Goal: Information Seeking & Learning: Learn about a topic

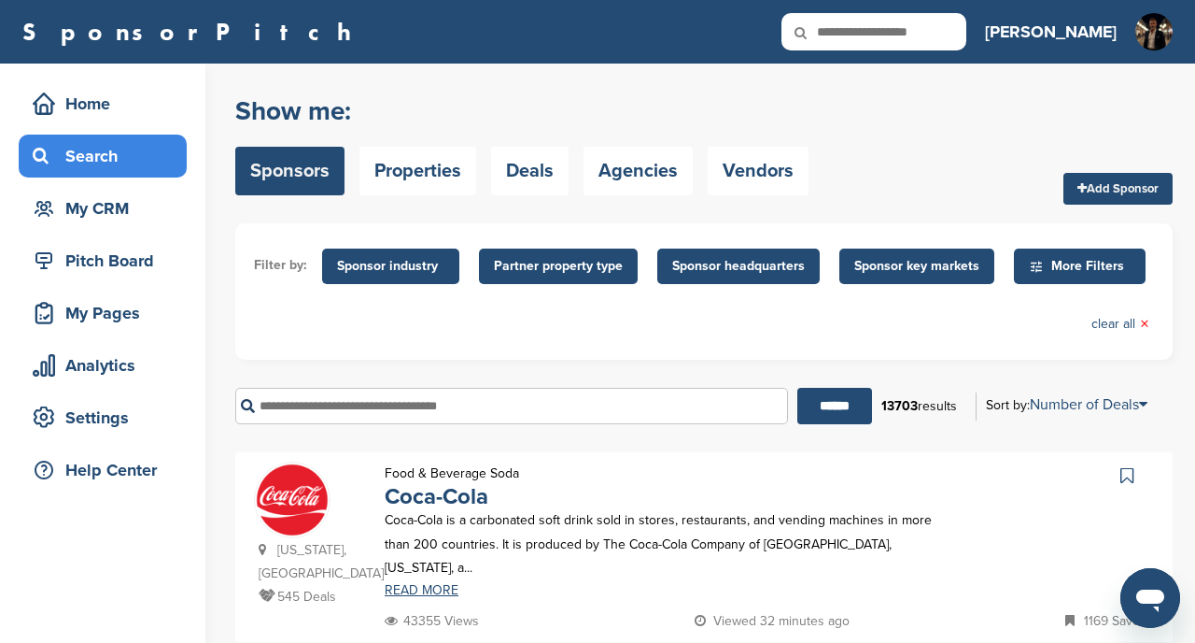
click at [913, 263] on span "Sponsor key markets" at bounding box center [917, 266] width 125 height 21
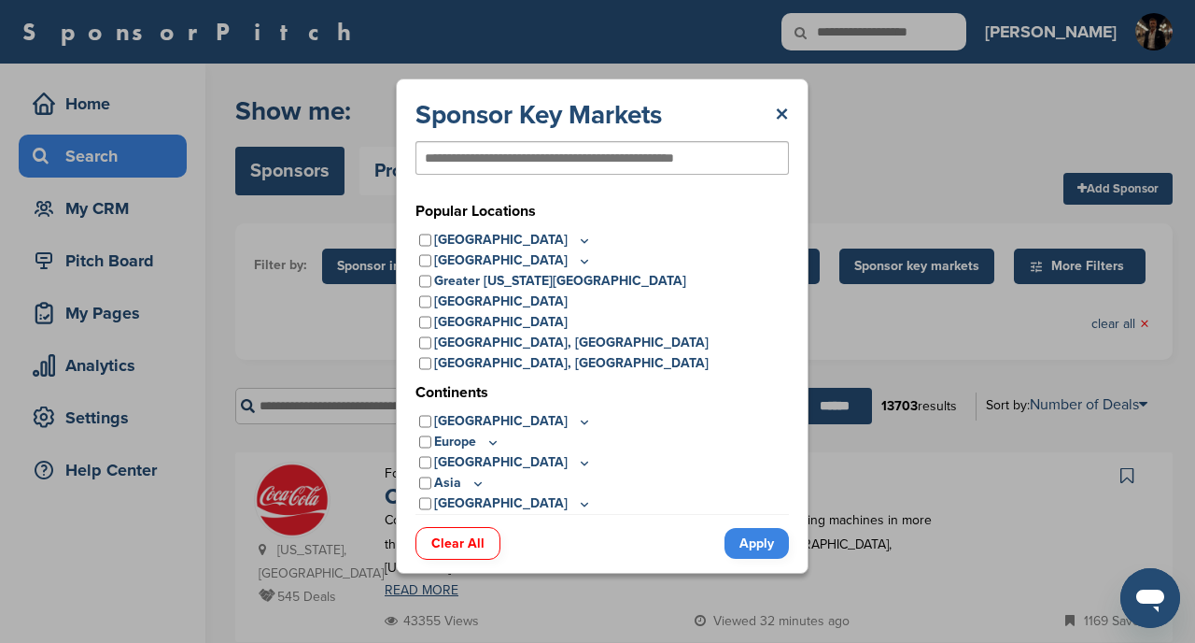
click at [577, 242] on icon at bounding box center [584, 241] width 15 height 16
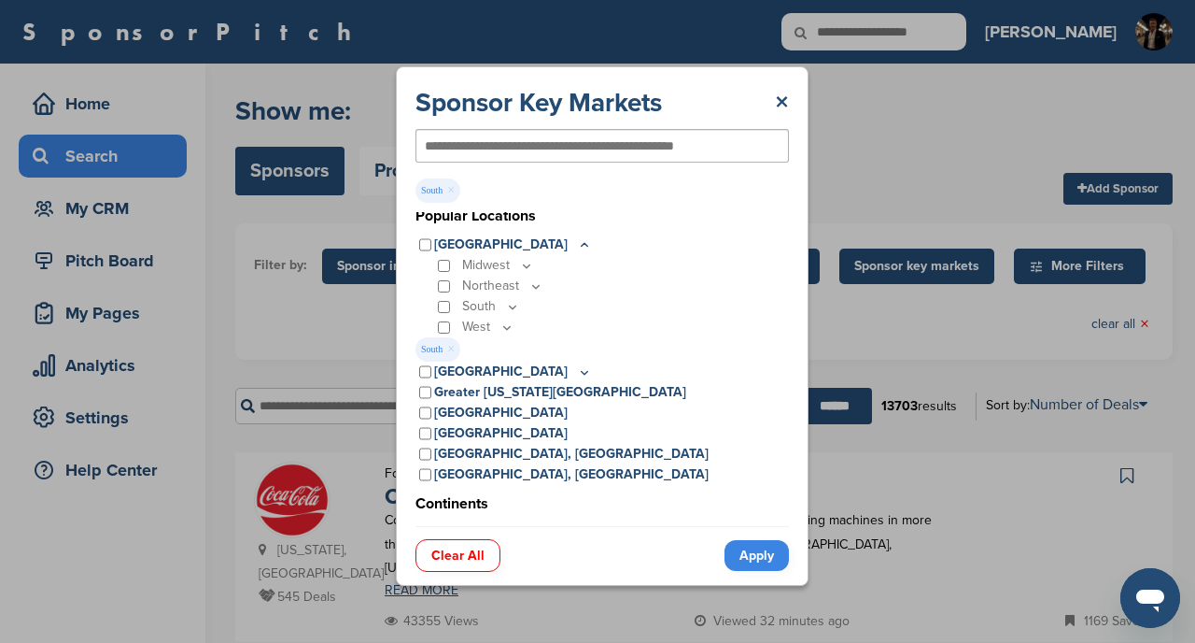
scroll to position [6, 0]
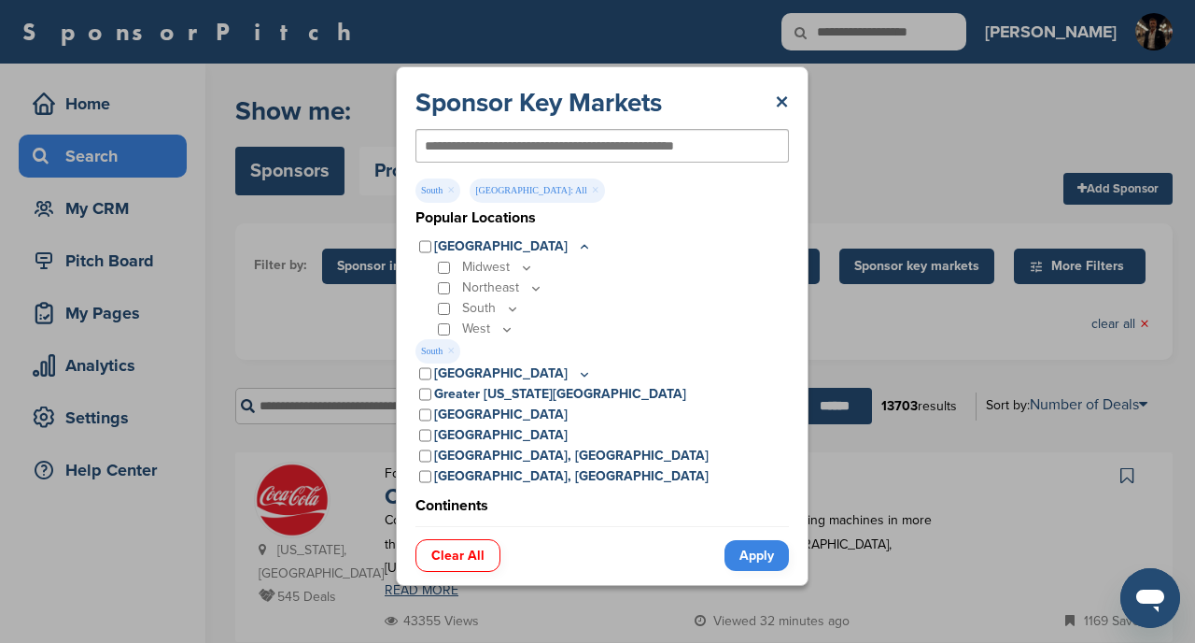
click at [750, 555] on link "Apply" at bounding box center [757, 555] width 64 height 31
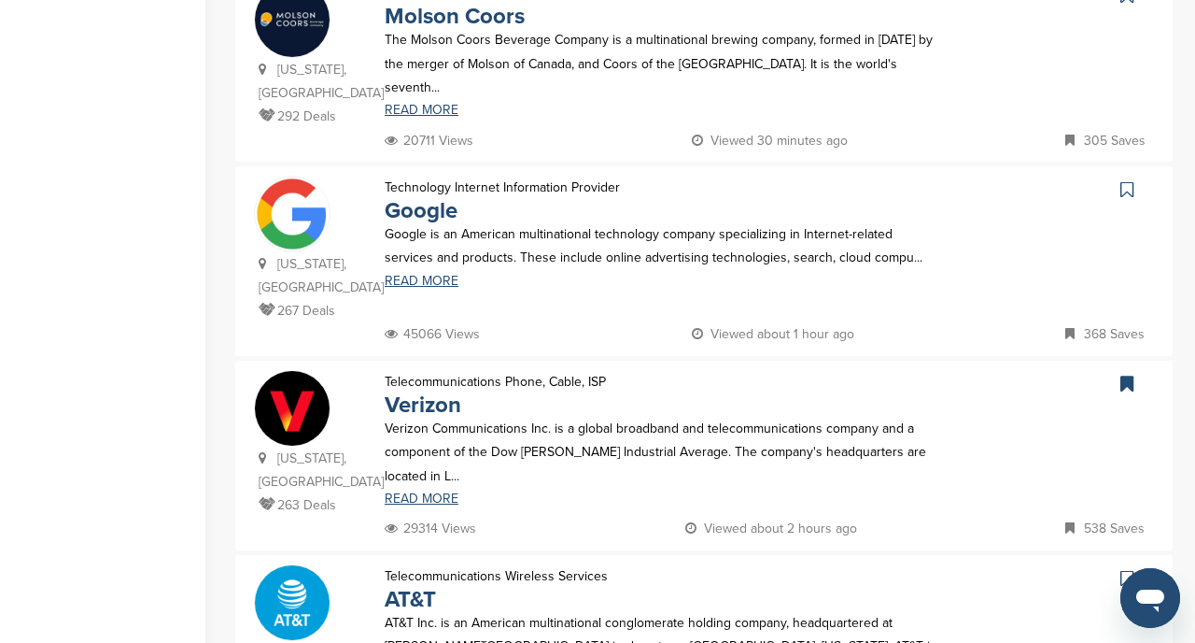
scroll to position [1445, 0]
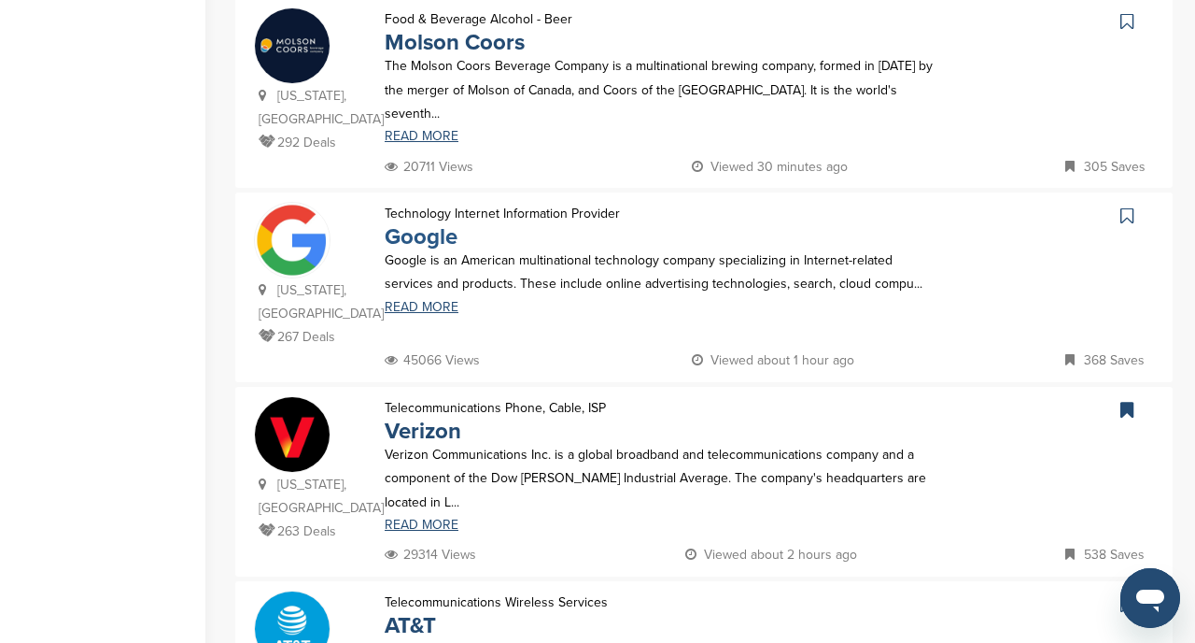
click at [417, 223] on link "Google" at bounding box center [421, 236] width 73 height 27
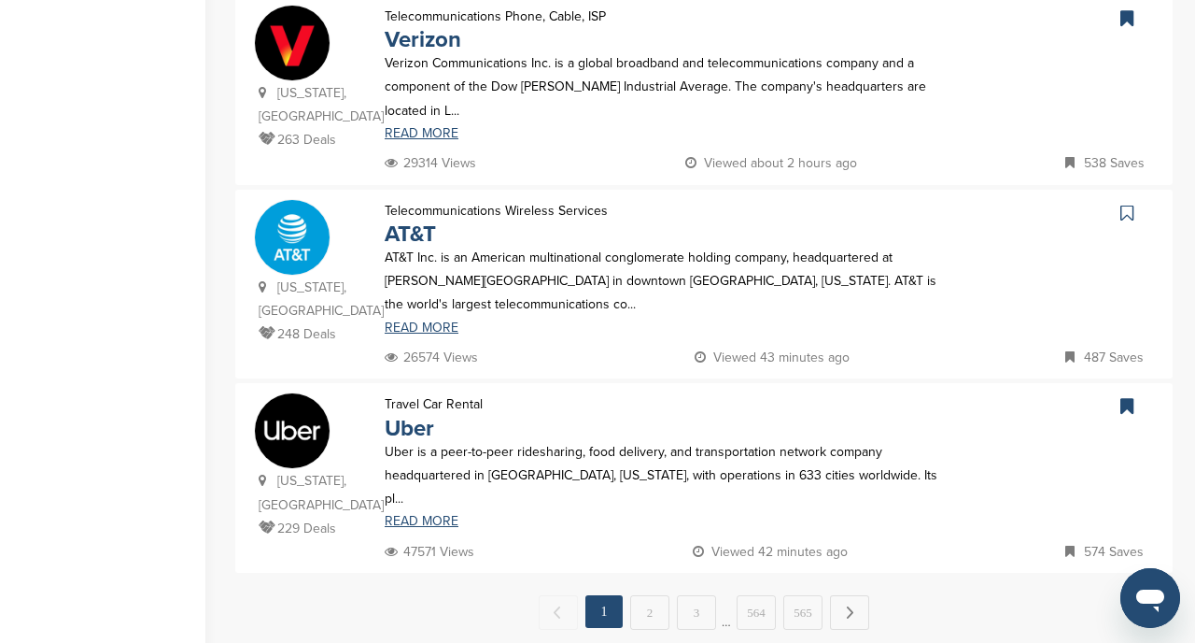
scroll to position [1839, 0]
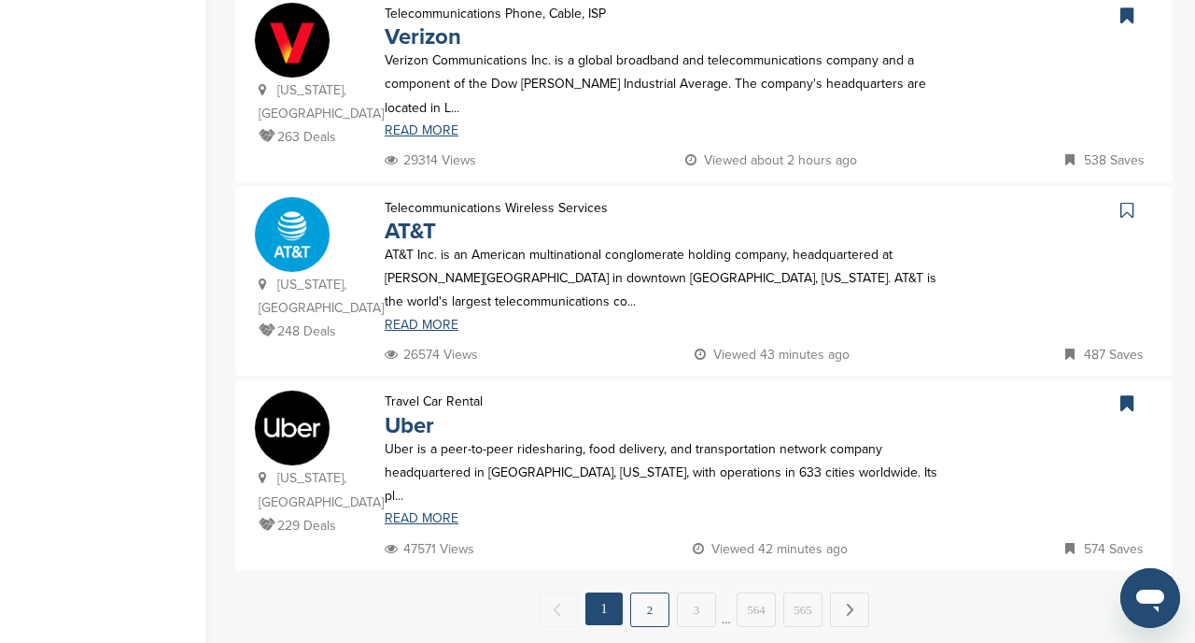
click at [655, 592] on link "2" at bounding box center [649, 609] width 39 height 35
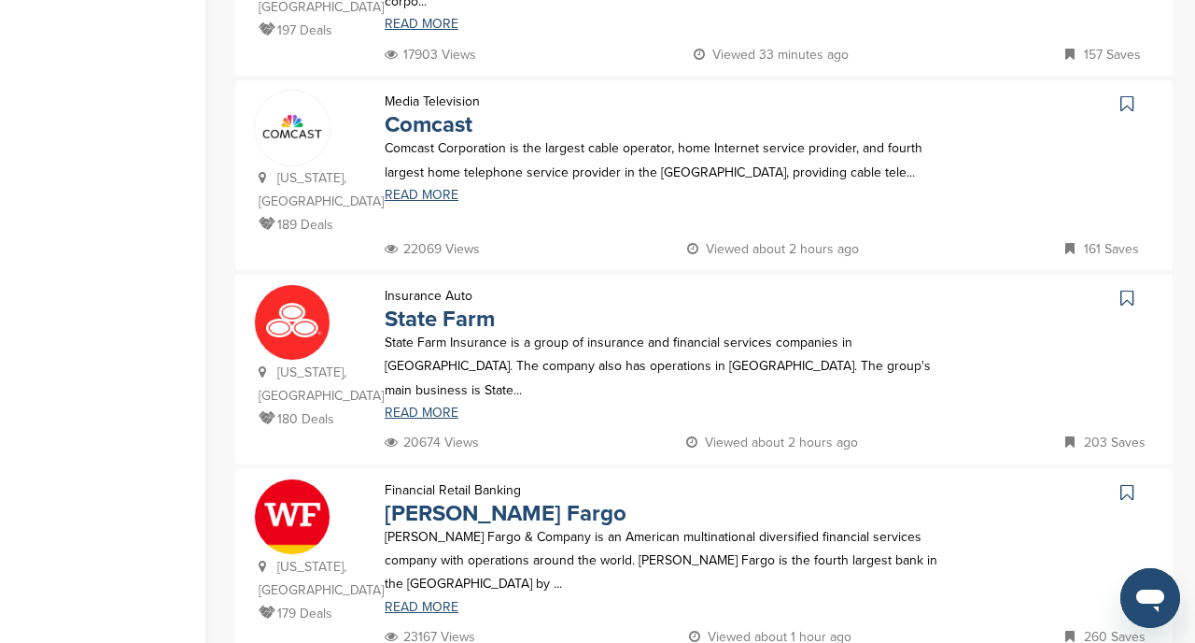
scroll to position [1775, 0]
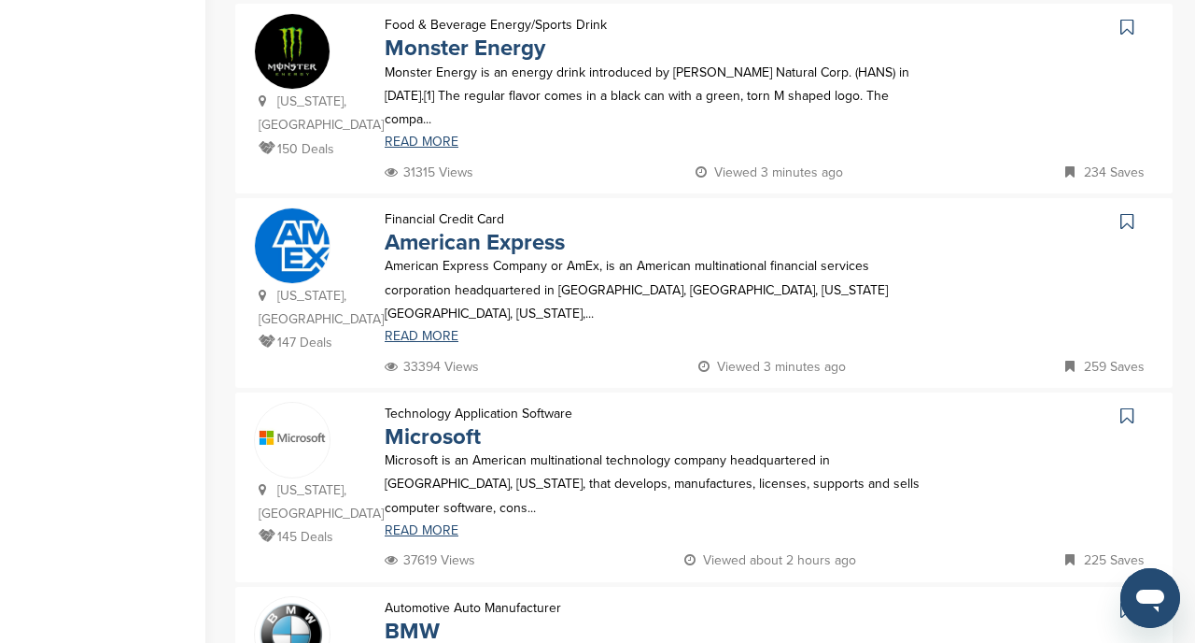
scroll to position [1240, 0]
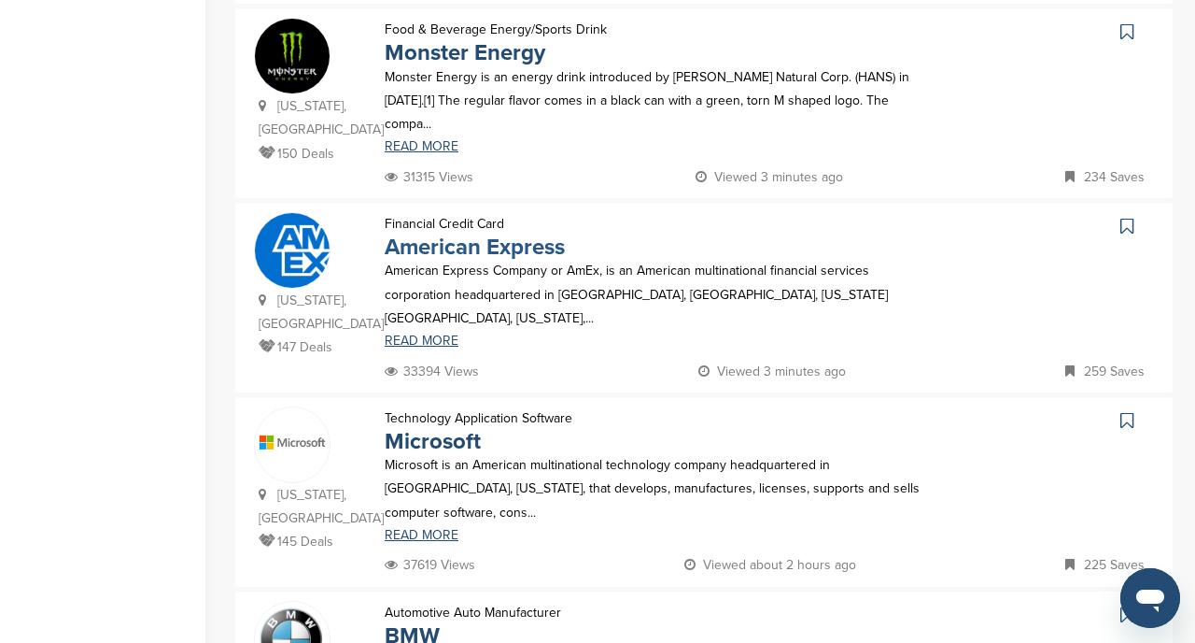
click at [438, 233] on link "American Express" at bounding box center [475, 246] width 180 height 27
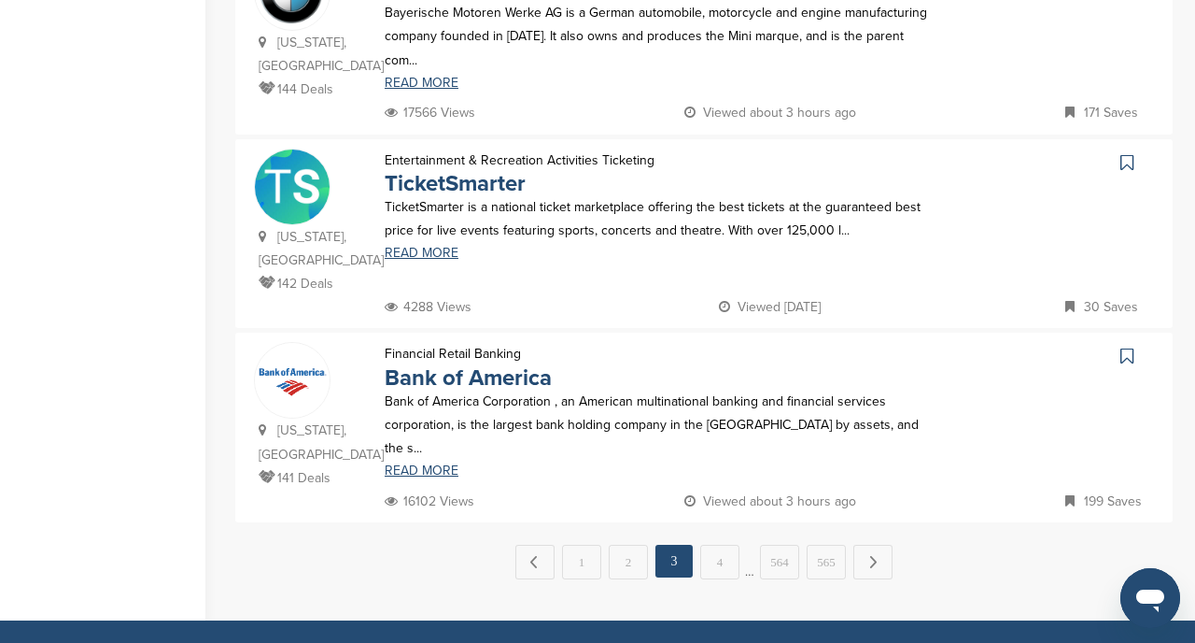
scroll to position [1887, 0]
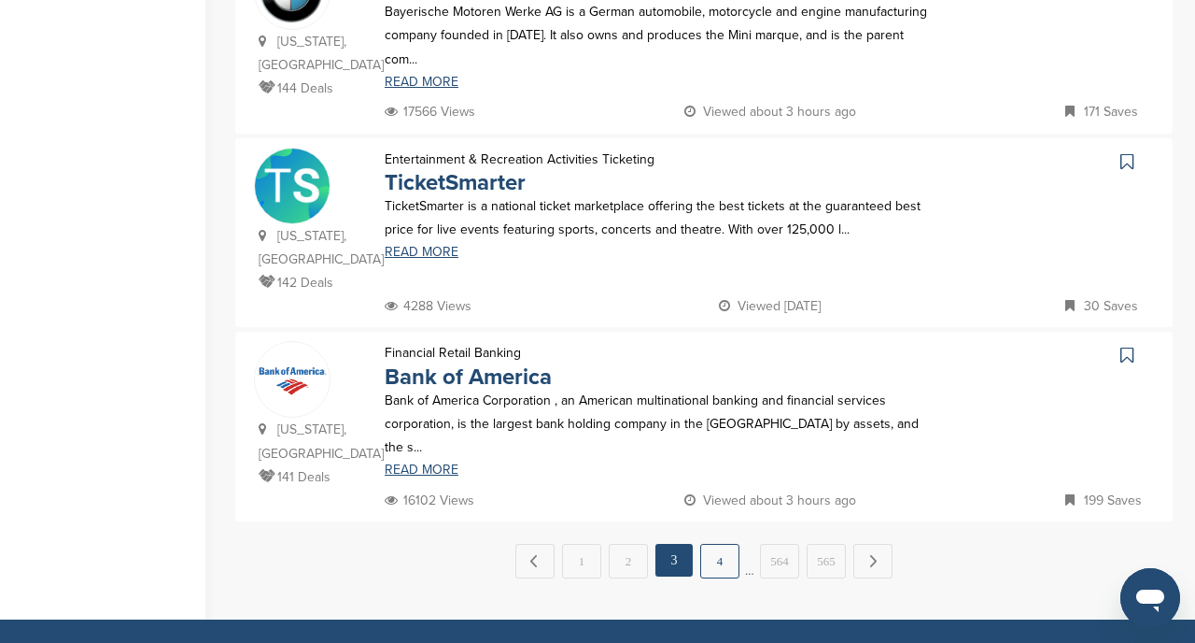
click at [714, 544] on link "4" at bounding box center [719, 561] width 39 height 35
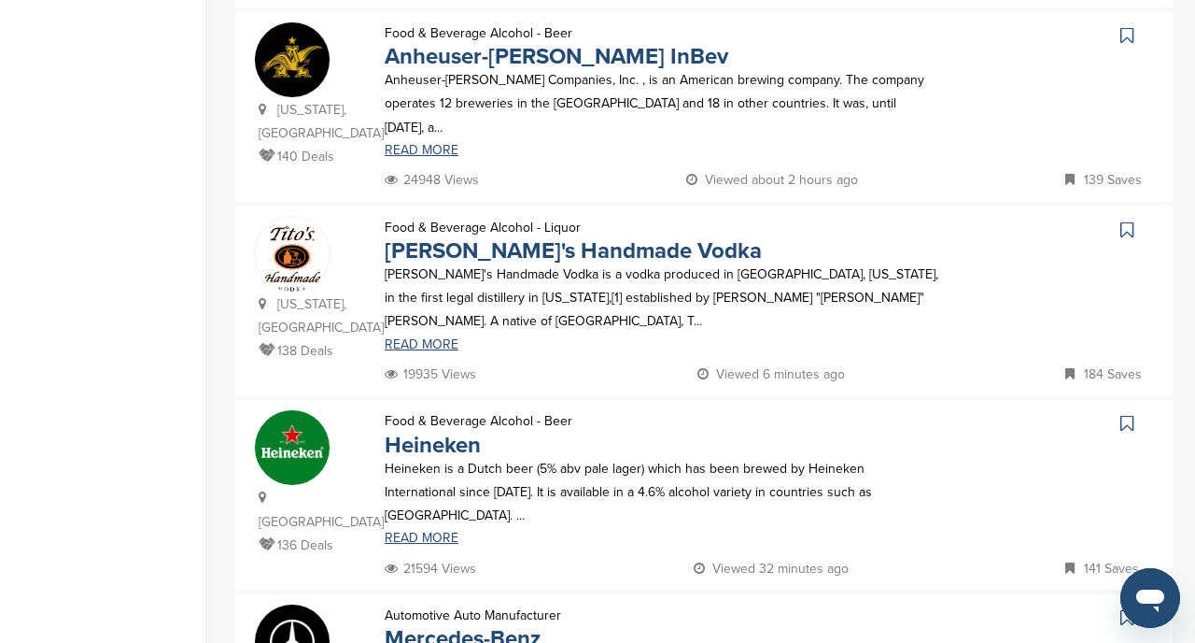
scroll to position [662, 0]
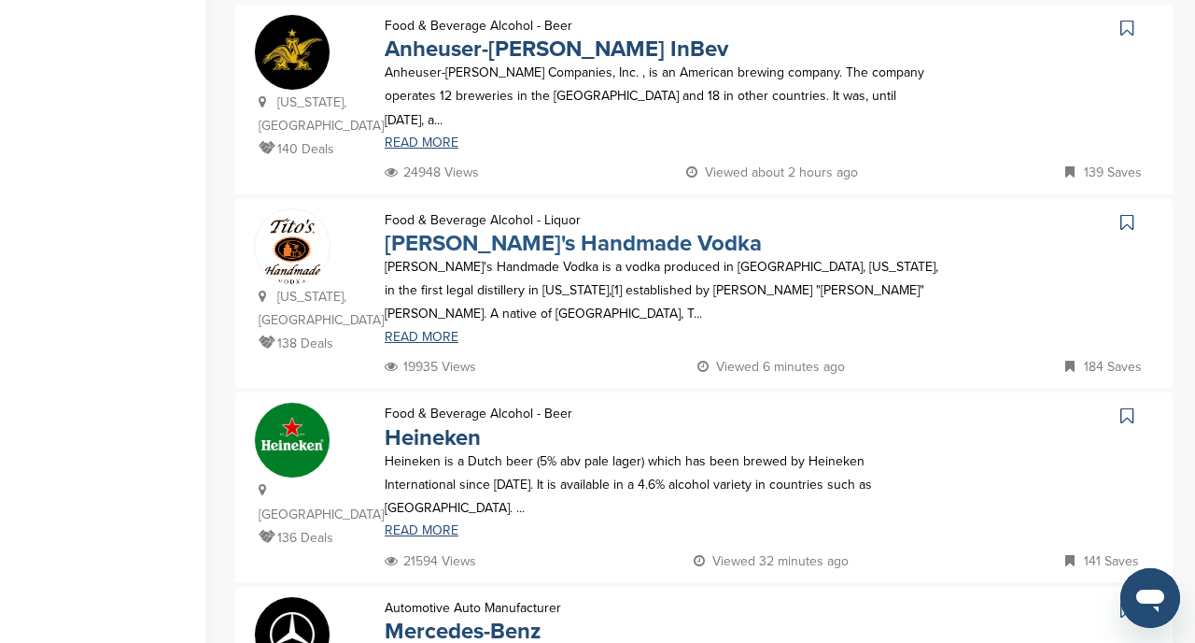
click at [531, 230] on link "Tito's Handmade Vodka" at bounding box center [573, 243] width 377 height 27
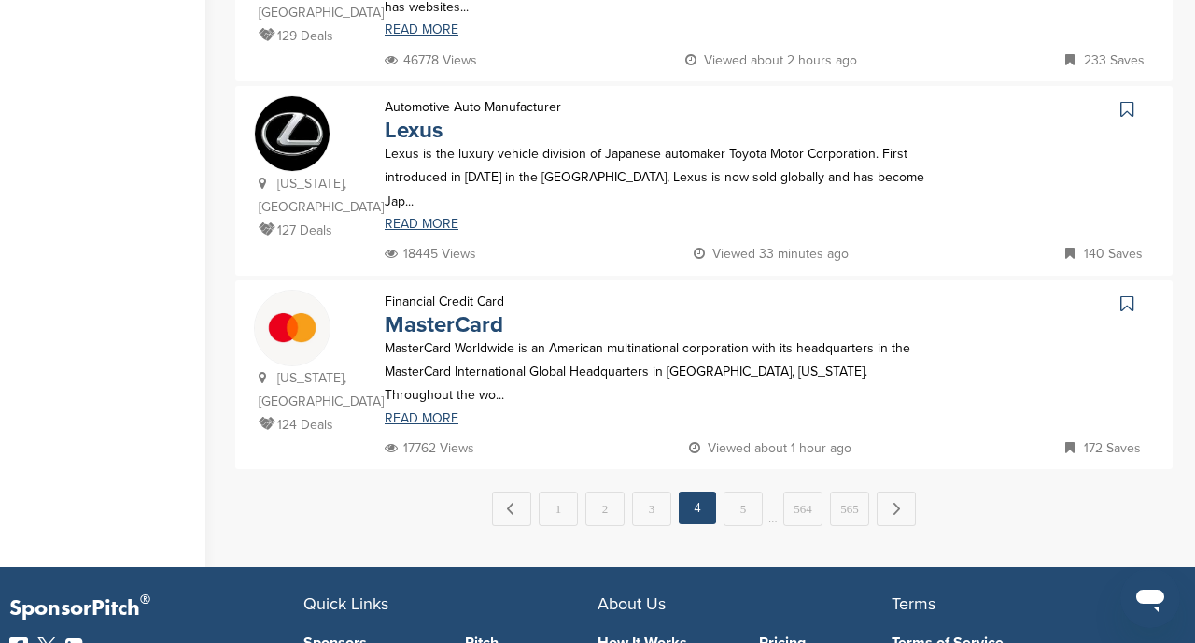
scroll to position [1965, 0]
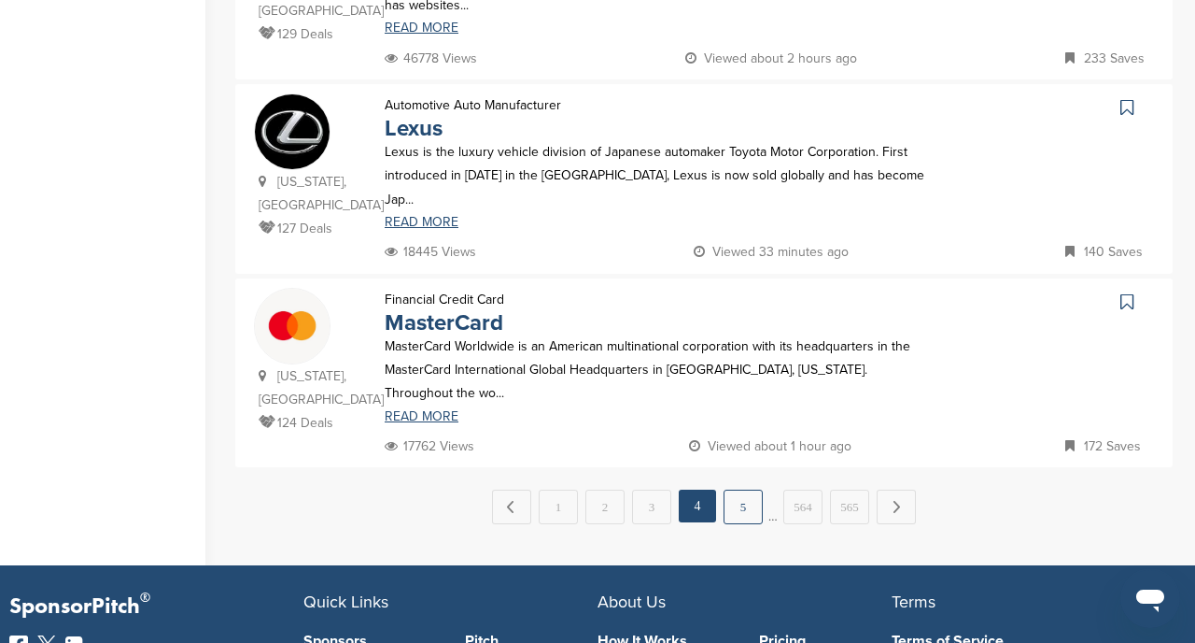
click at [756, 489] on link "5" at bounding box center [743, 506] width 39 height 35
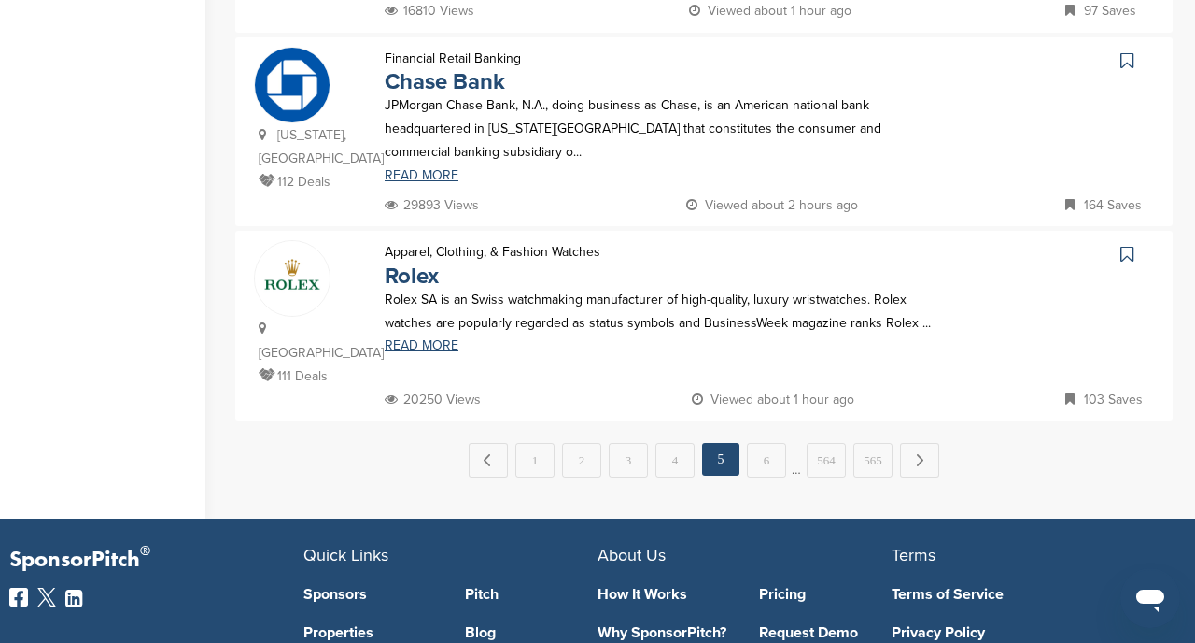
scroll to position [1992, 0]
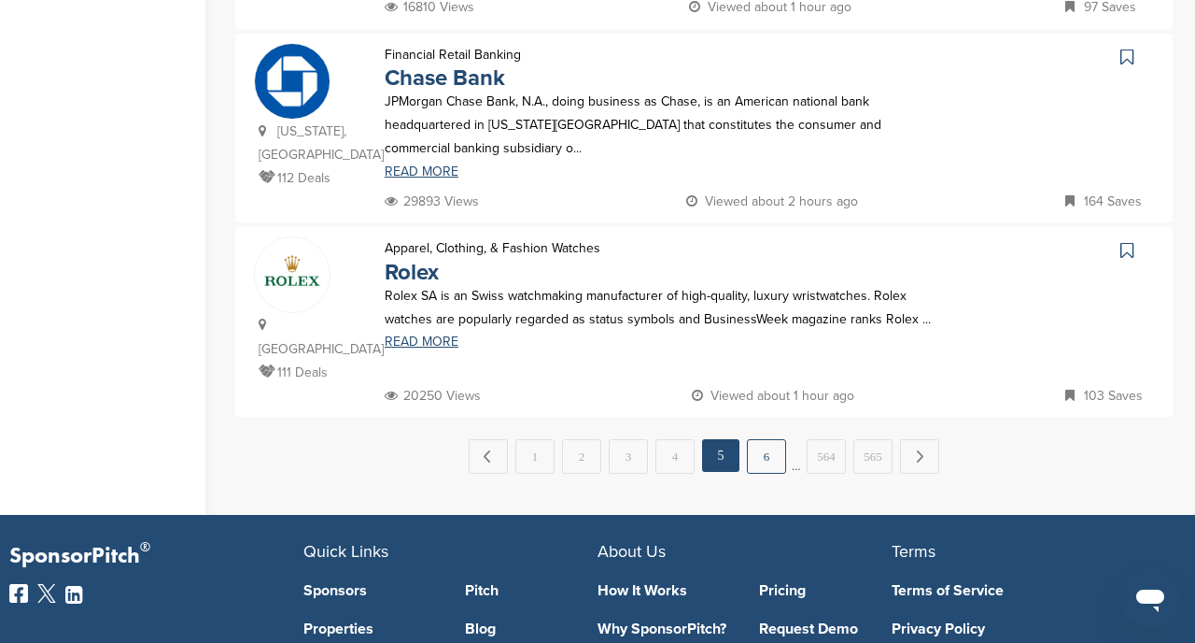
click at [768, 439] on link "6" at bounding box center [766, 456] width 39 height 35
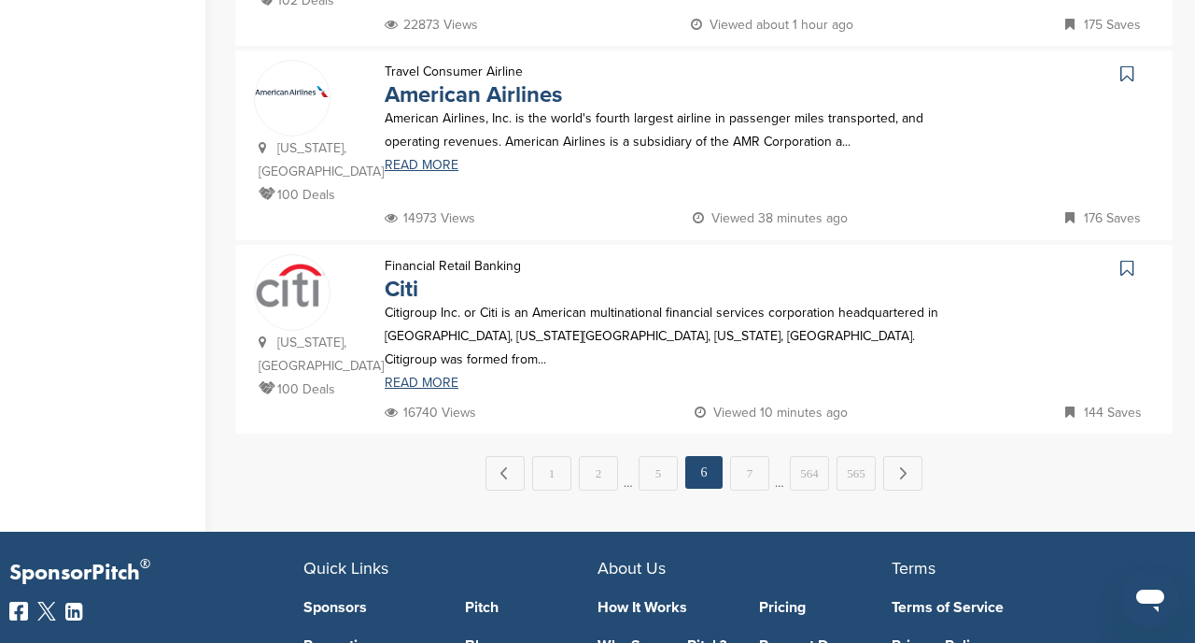
scroll to position [2003, 0]
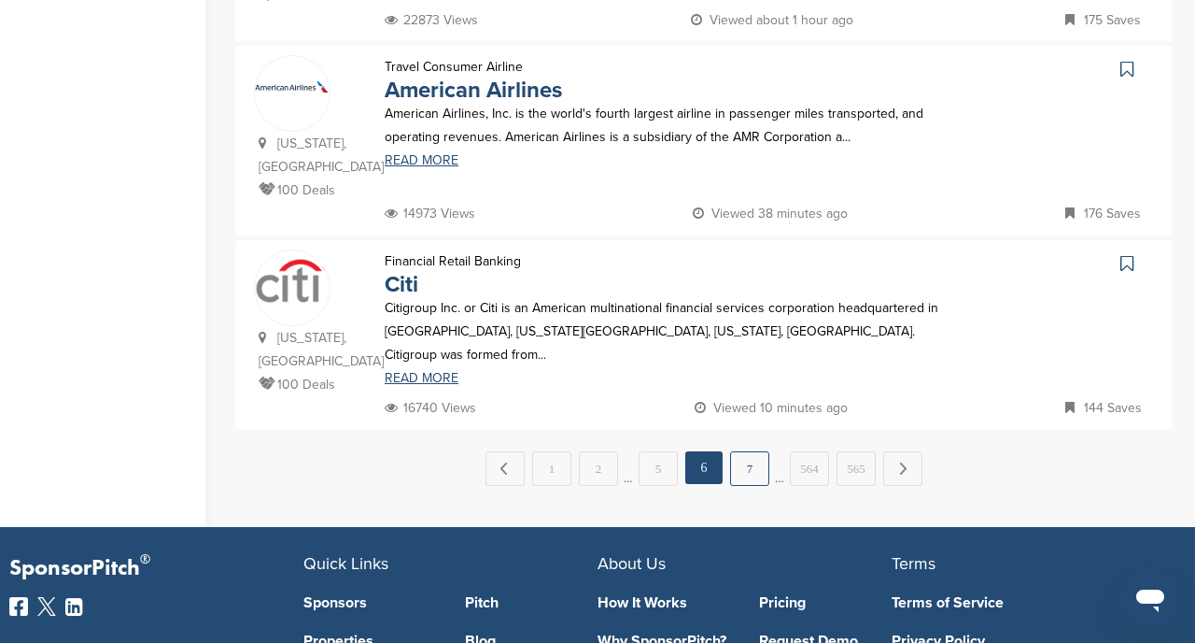
click at [747, 451] on link "7" at bounding box center [749, 468] width 39 height 35
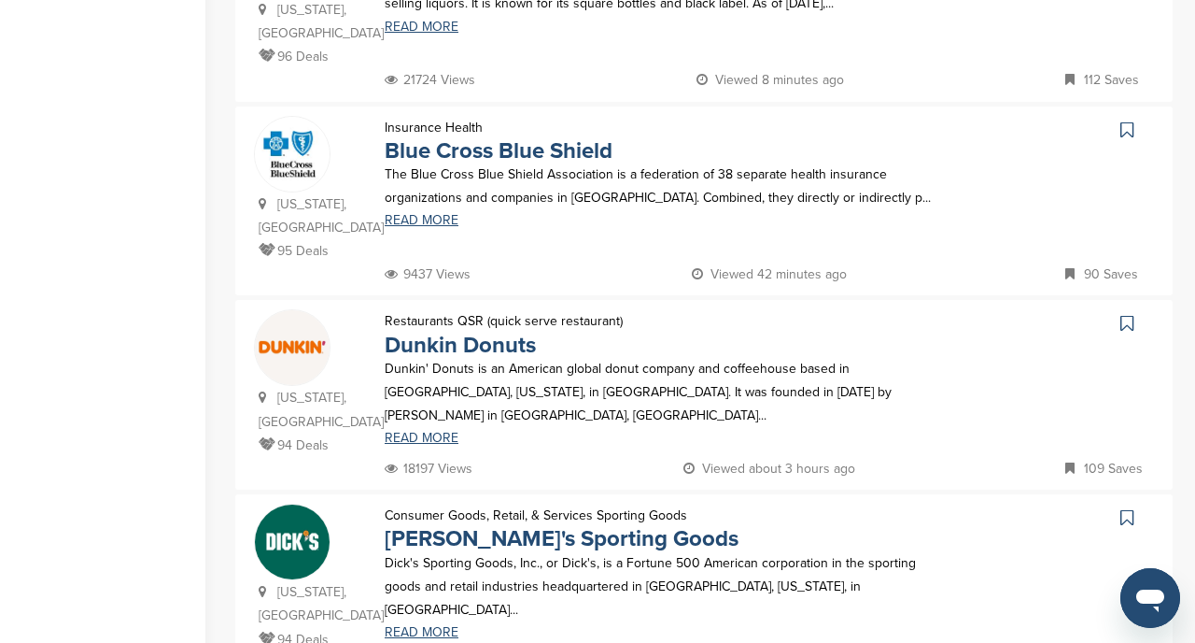
scroll to position [756, 0]
click at [519, 152] on link "Blue Cross Blue Shield" at bounding box center [499, 149] width 228 height 27
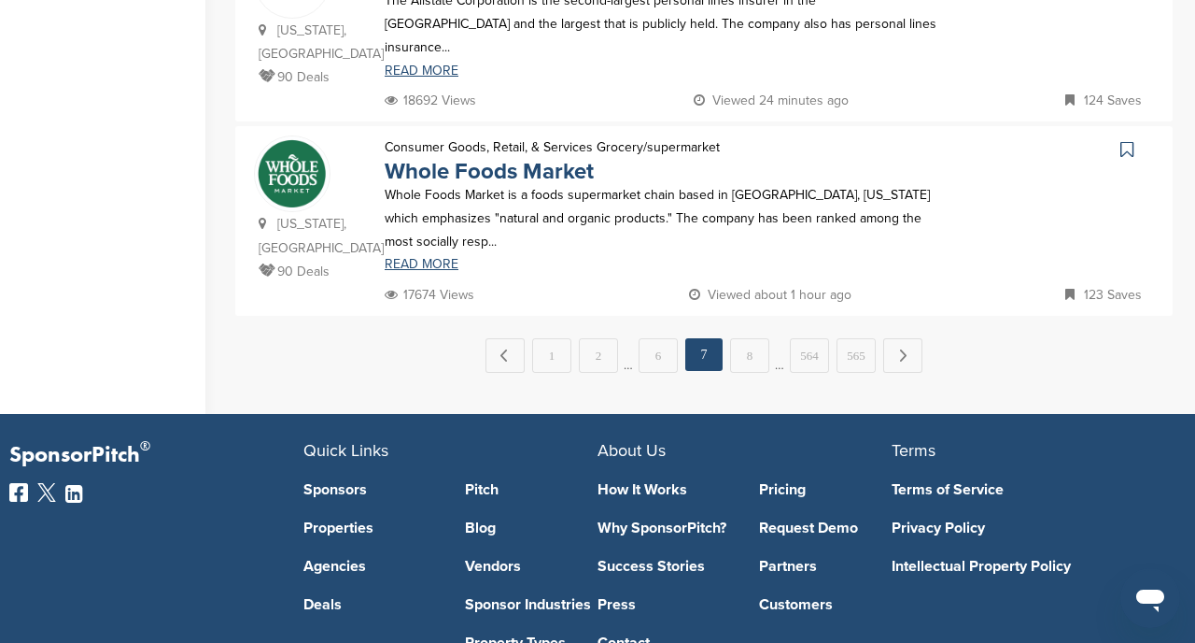
scroll to position [2099, 0]
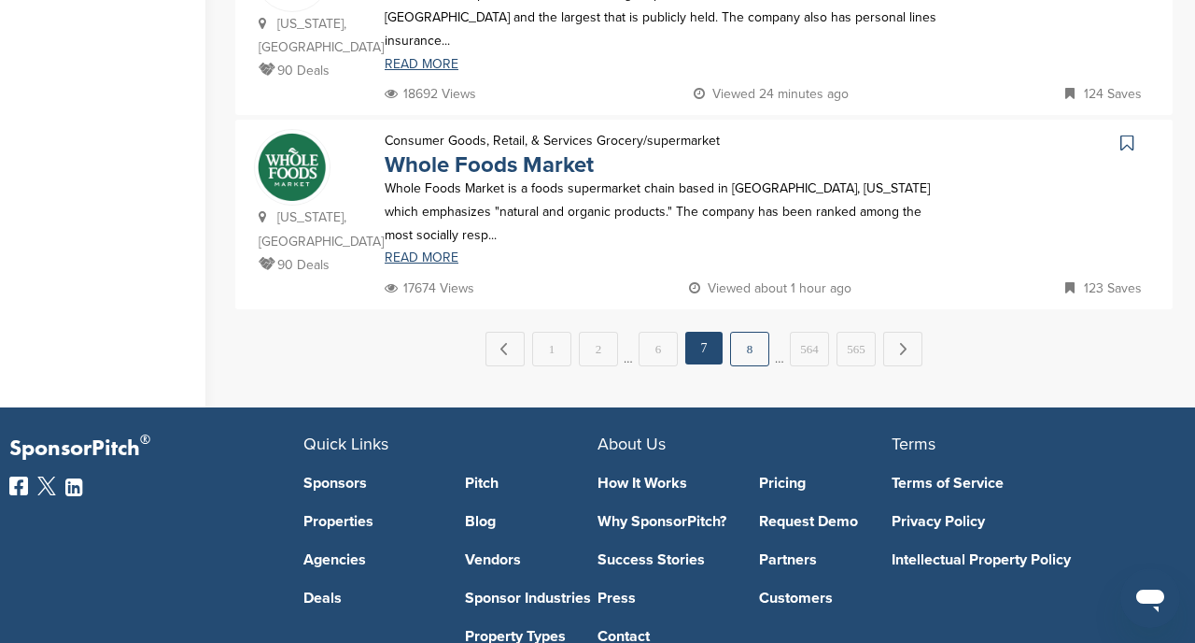
click at [760, 332] on link "8" at bounding box center [749, 349] width 39 height 35
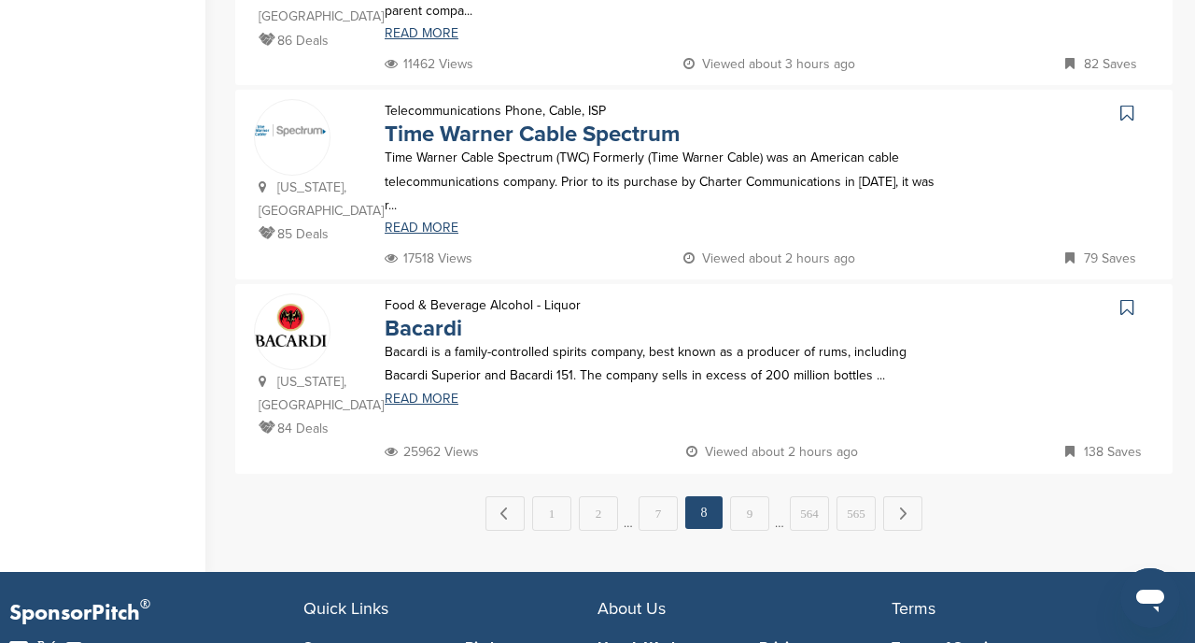
scroll to position [1926, 0]
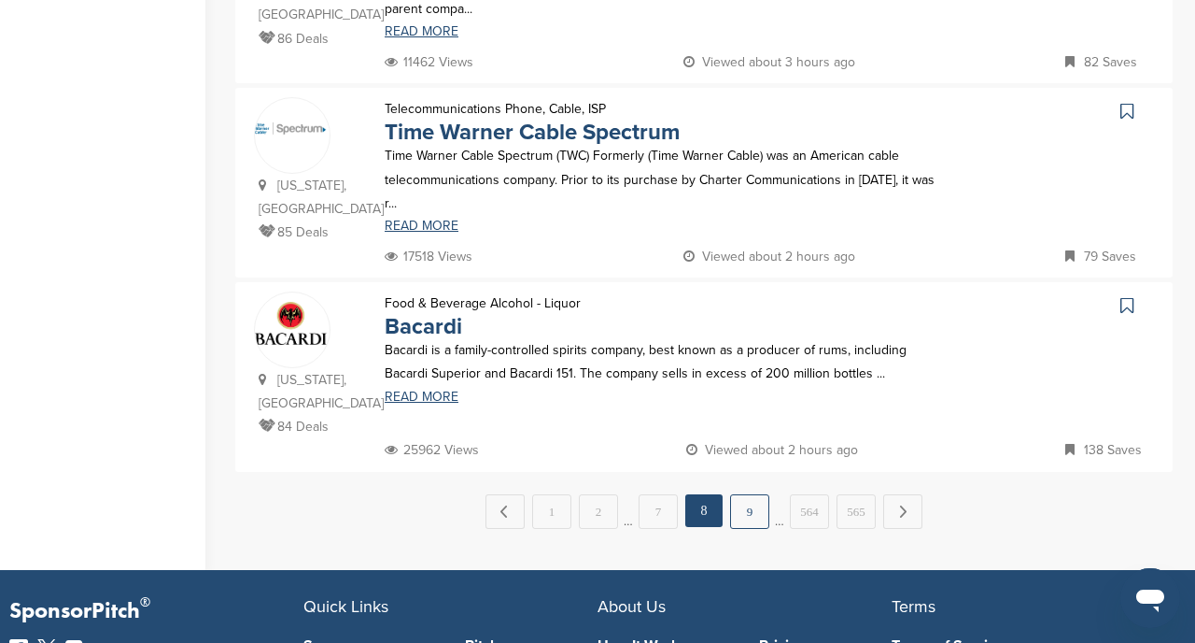
click at [745, 494] on link "9" at bounding box center [749, 511] width 39 height 35
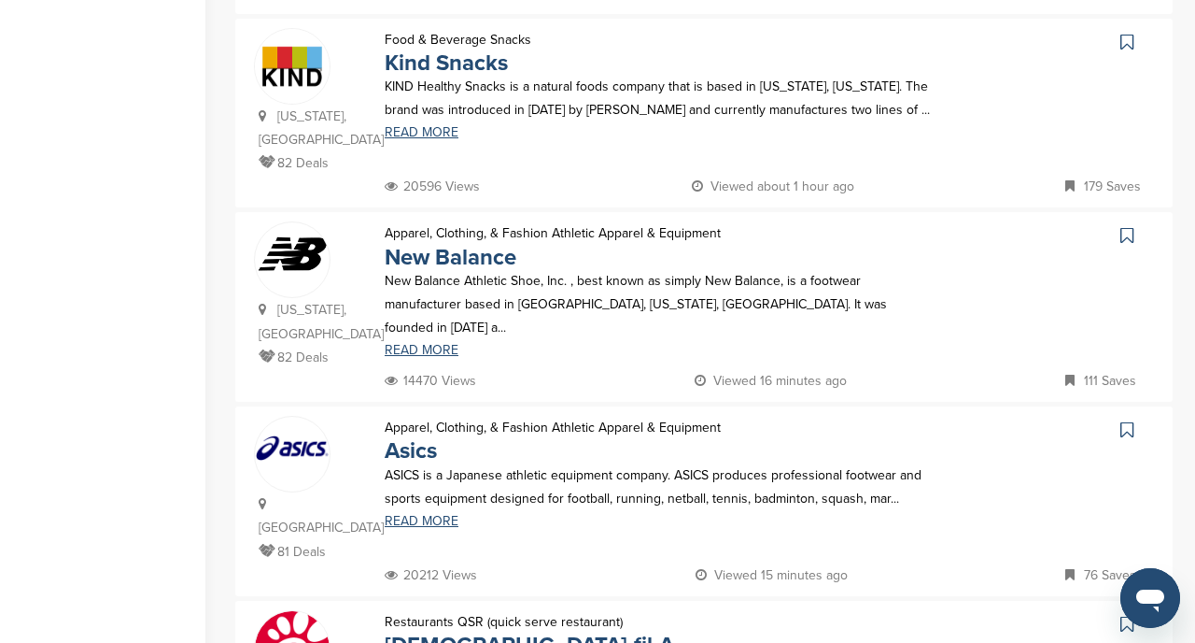
scroll to position [0, 0]
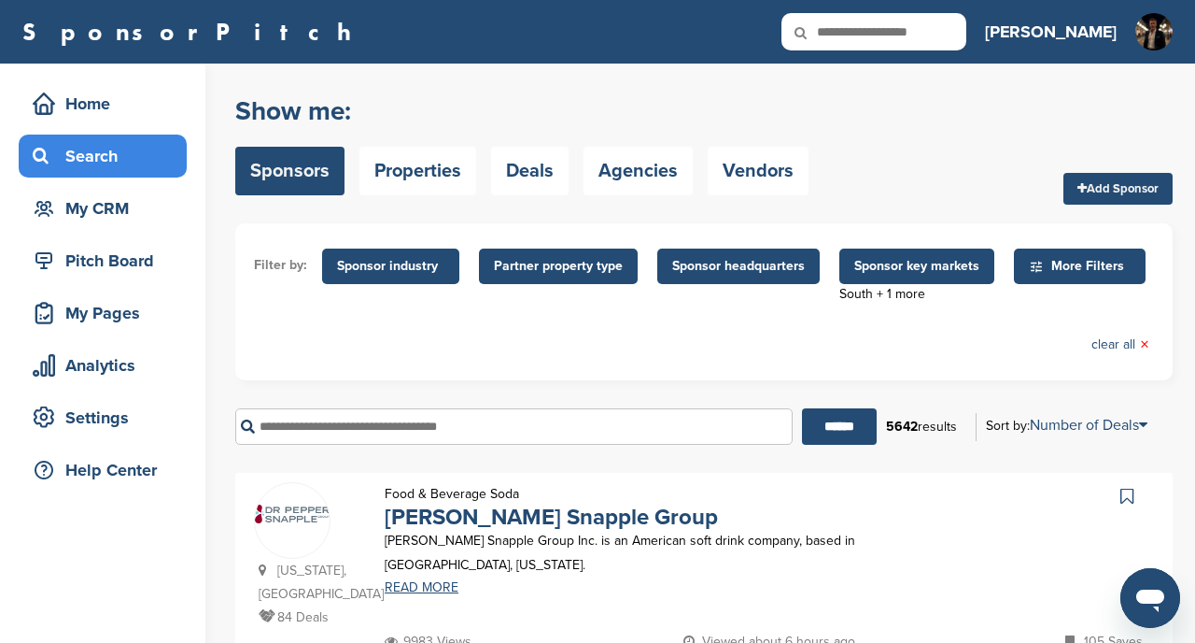
click at [526, 419] on input "text" at bounding box center [514, 426] width 558 height 36
type input "****"
click at [850, 424] on input "******" at bounding box center [839, 426] width 75 height 36
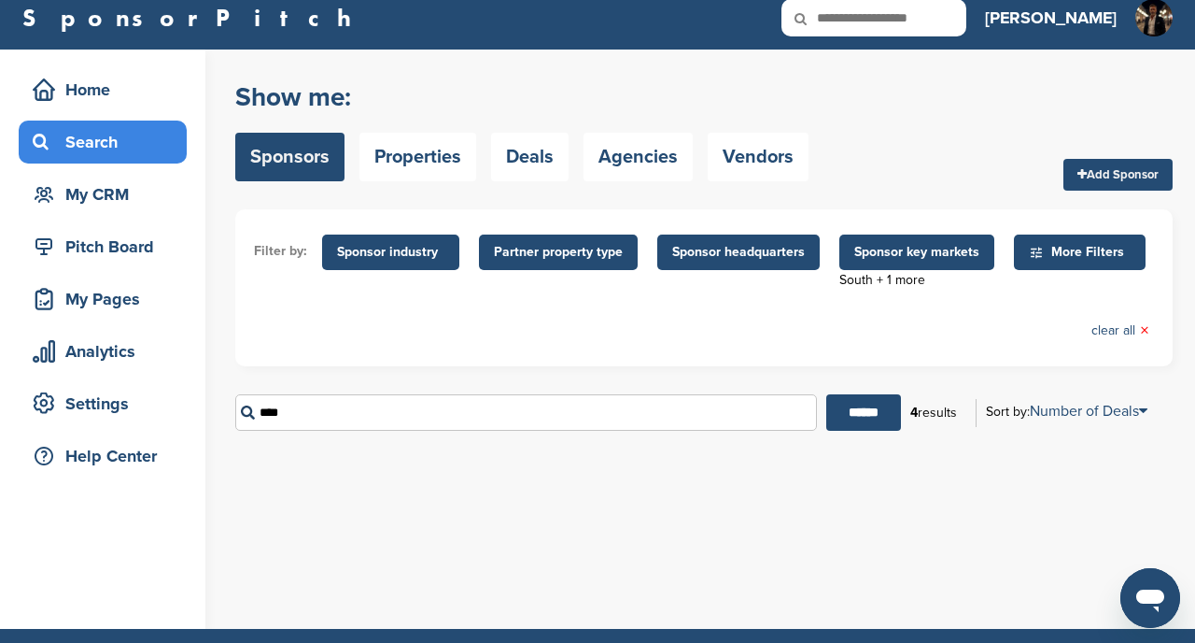
scroll to position [12, 0]
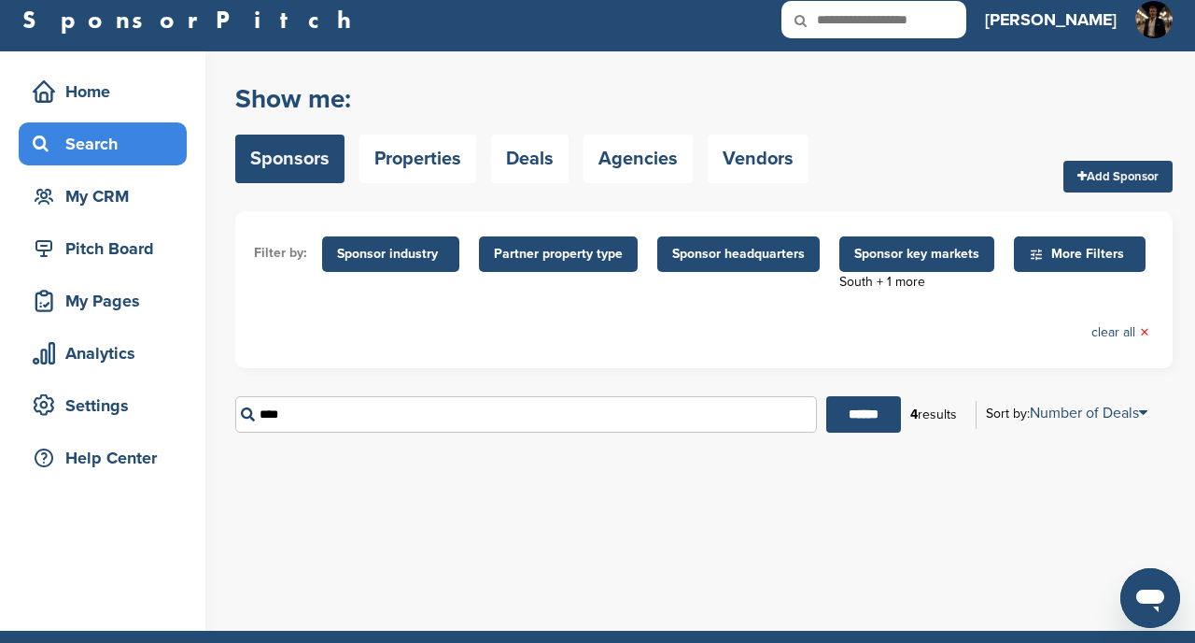
click at [882, 247] on span "Sponsor key markets" at bounding box center [917, 254] width 125 height 21
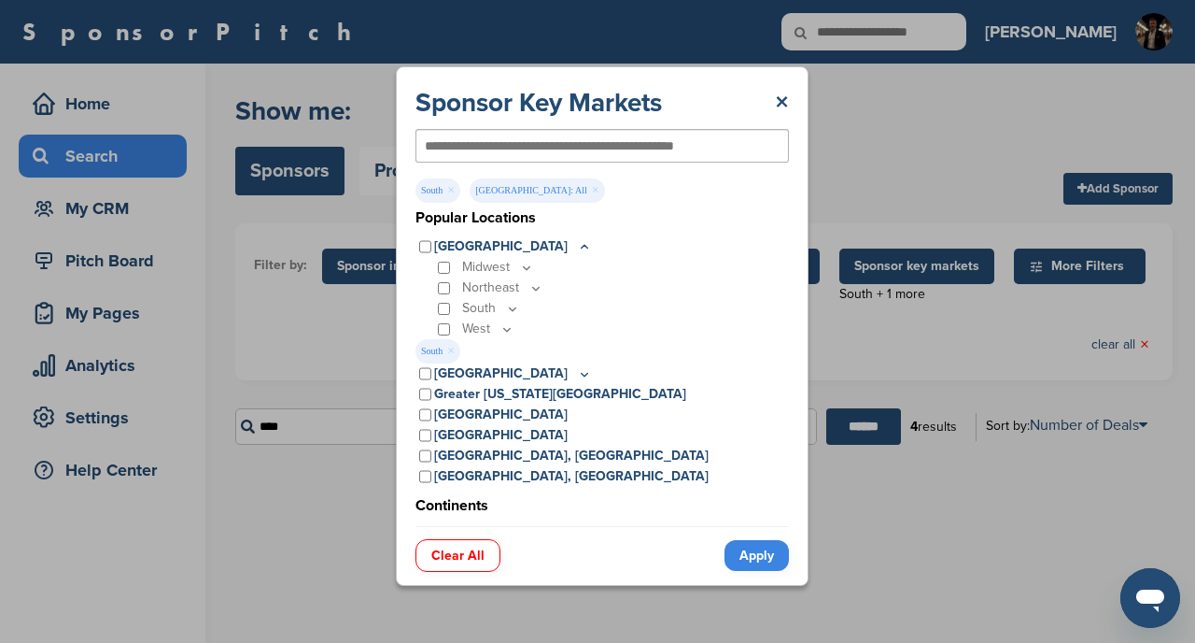
scroll to position [0, 0]
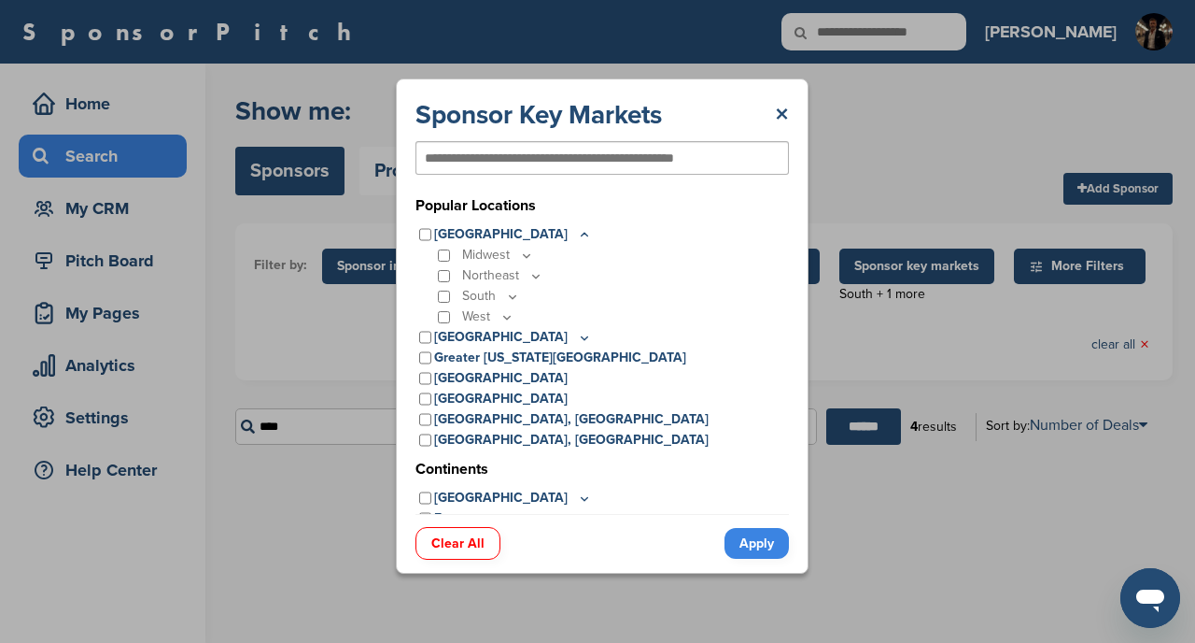
click at [764, 532] on link "Apply" at bounding box center [757, 543] width 64 height 31
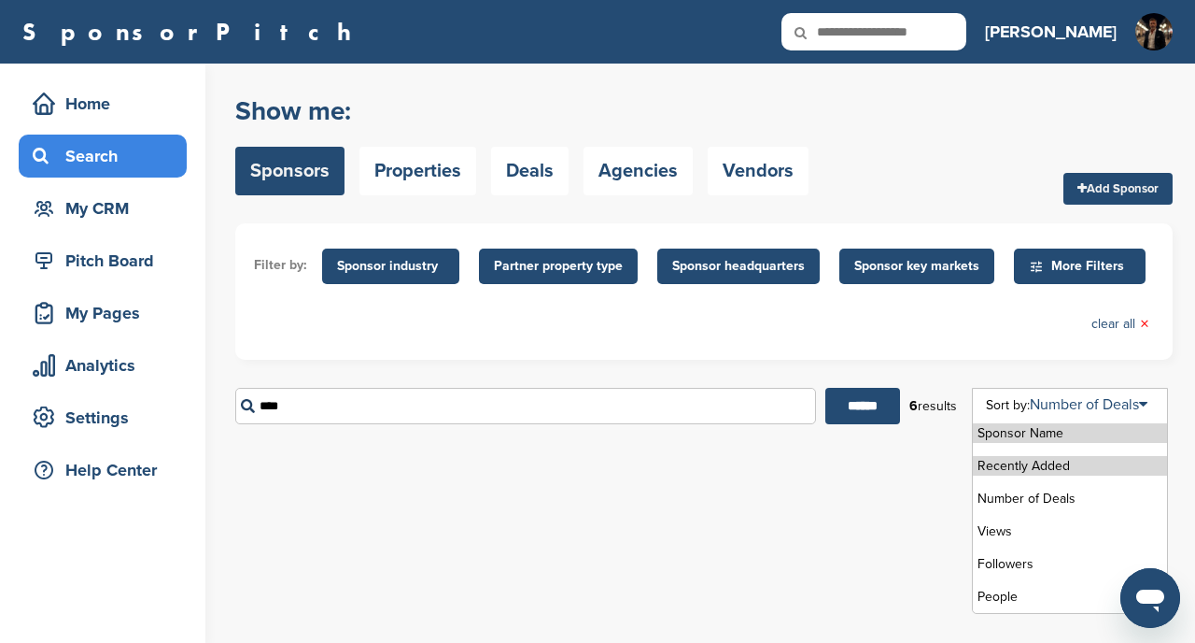
click at [1010, 465] on li "Recently Added" at bounding box center [1070, 466] width 194 height 20
click at [992, 492] on li "Number of Deals" at bounding box center [1070, 498] width 194 height 20
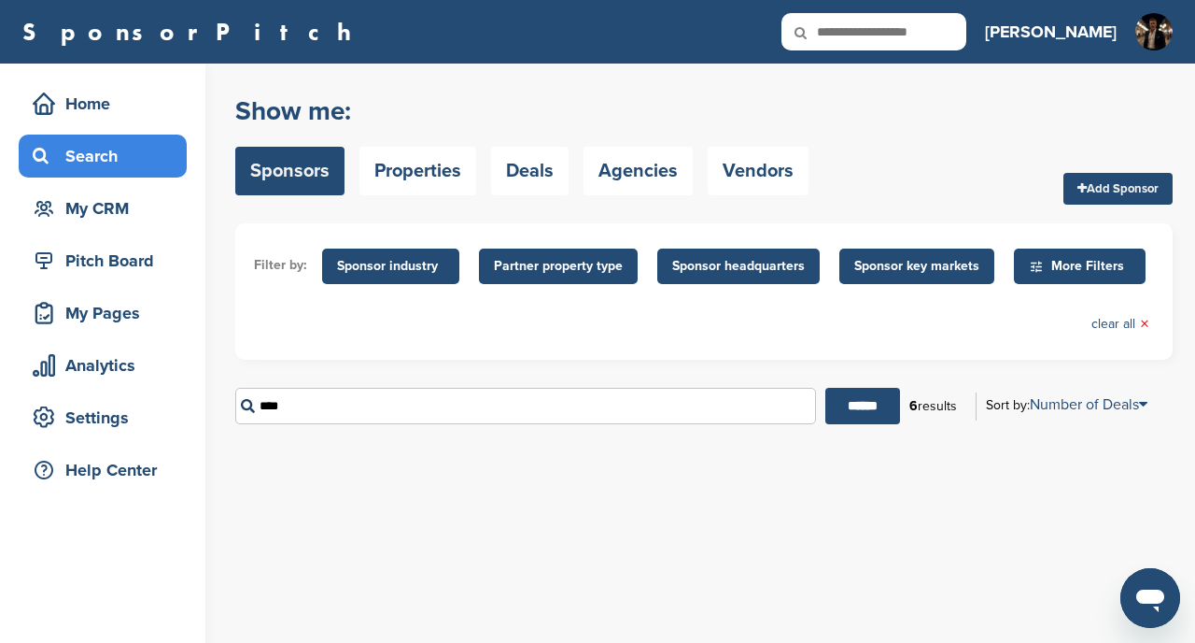
click at [897, 355] on div "Filter by: Sponsor industry Sponsor Industry × Apparel, Clothing, & Fashion Acc…" at bounding box center [704, 291] width 938 height 136
click at [636, 182] on link "Agencies" at bounding box center [638, 171] width 109 height 49
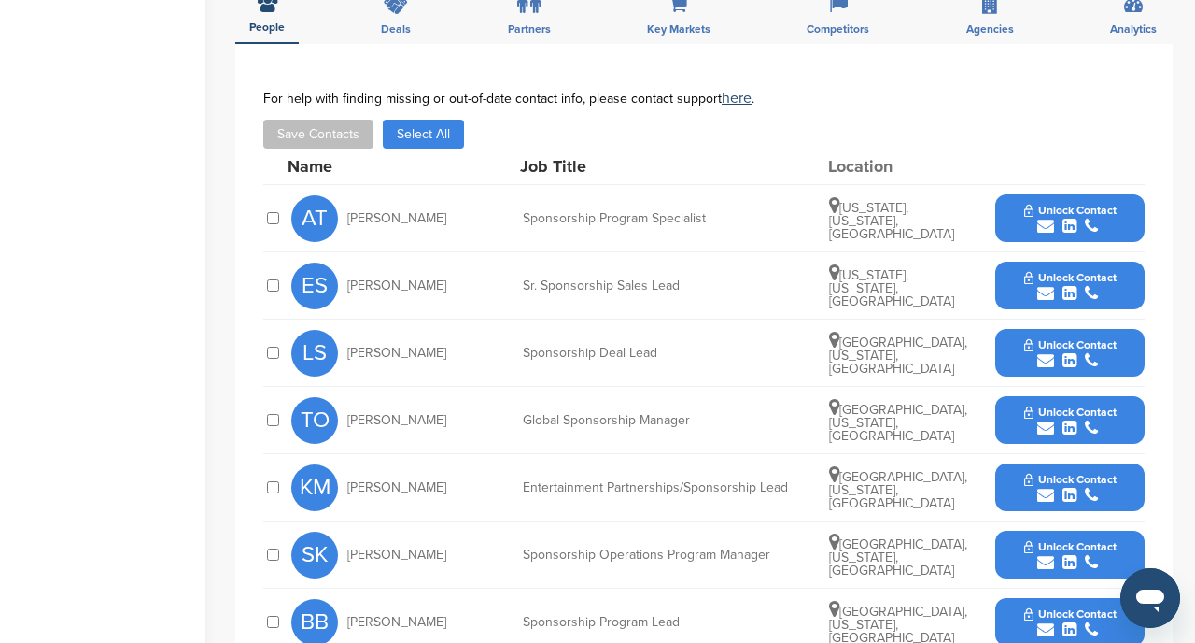
scroll to position [824, 0]
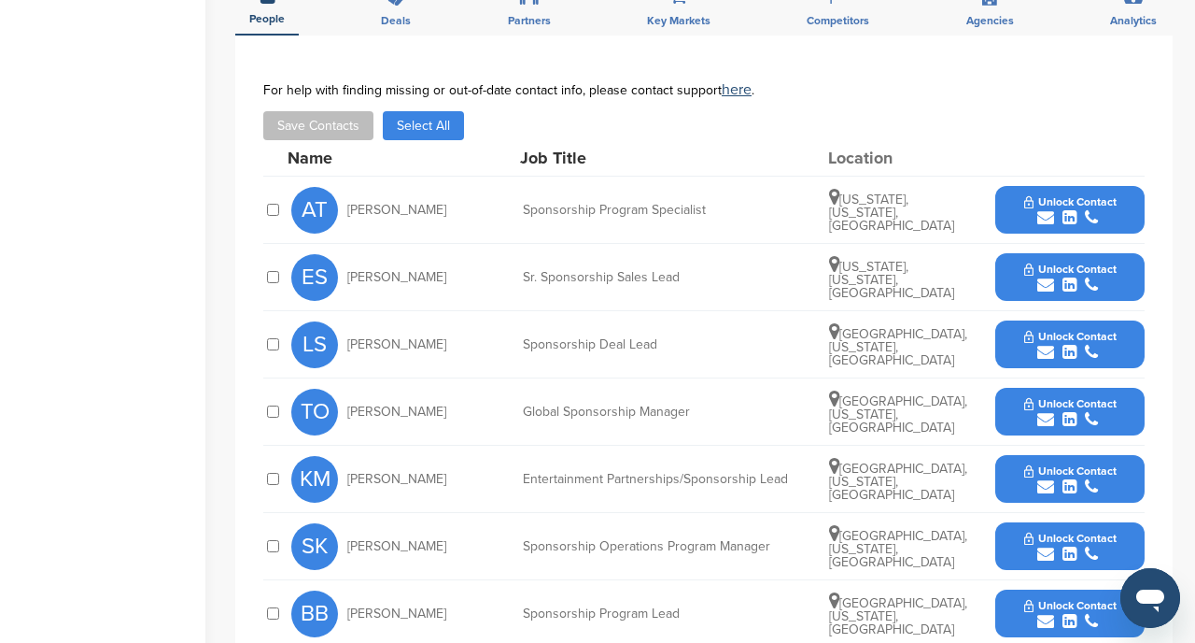
click at [1025, 337] on span "Unlock Contact" at bounding box center [1071, 336] width 92 height 13
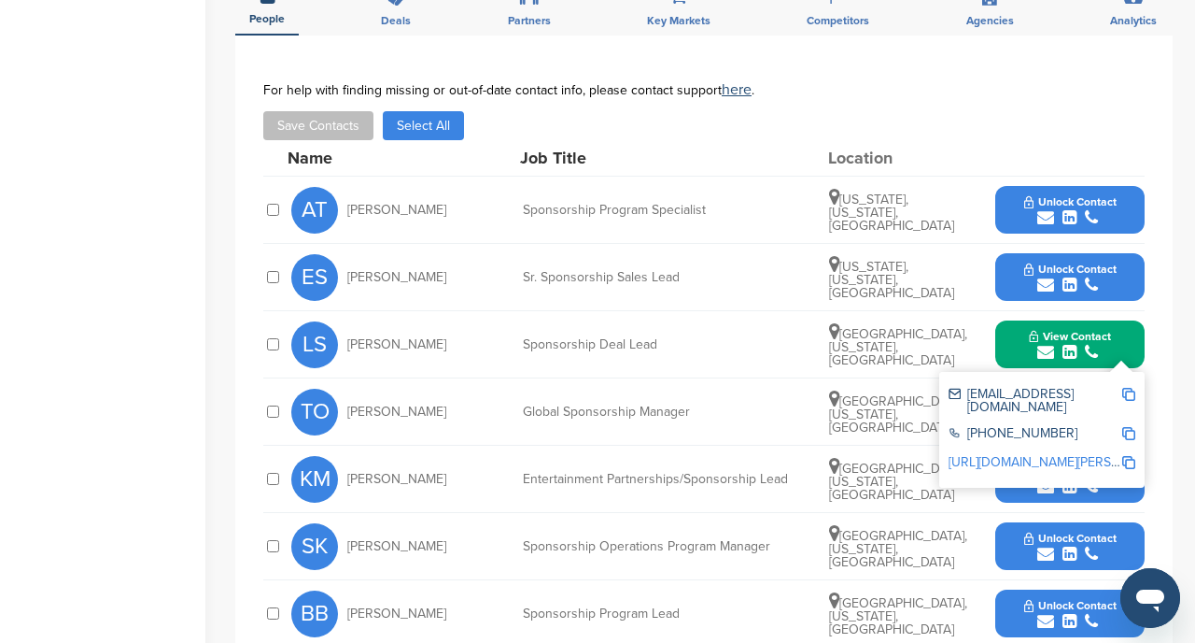
click at [1130, 389] on img at bounding box center [1129, 394] width 13 height 13
click at [327, 122] on button "Save Contacts" at bounding box center [318, 125] width 110 height 29
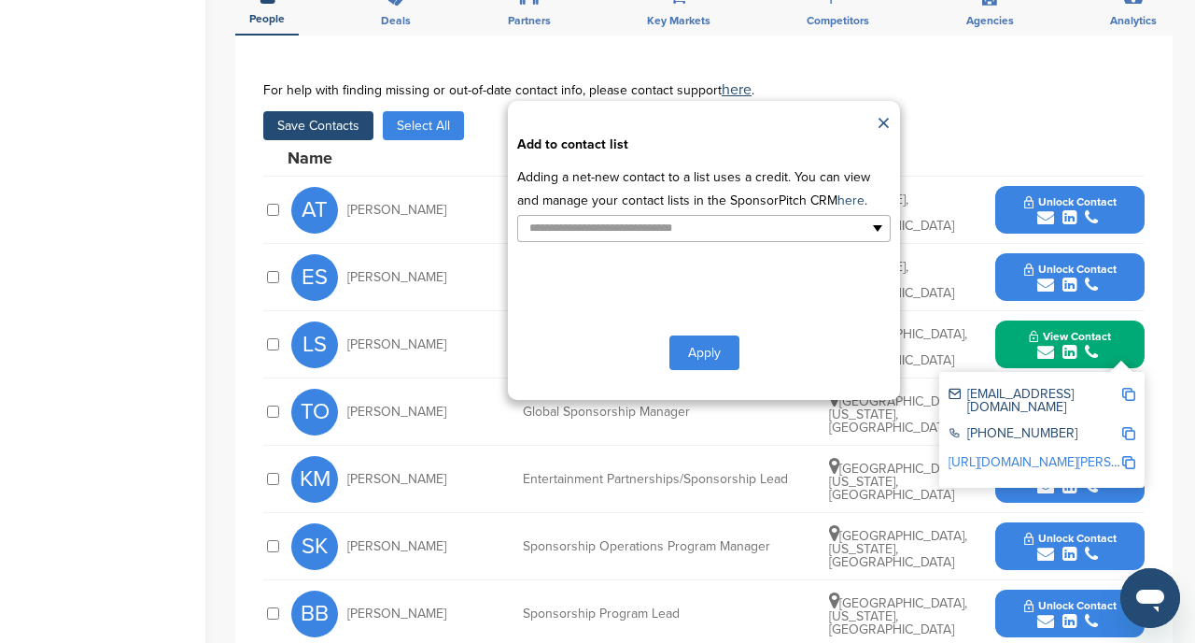
click at [886, 121] on link "×" at bounding box center [884, 124] width 14 height 28
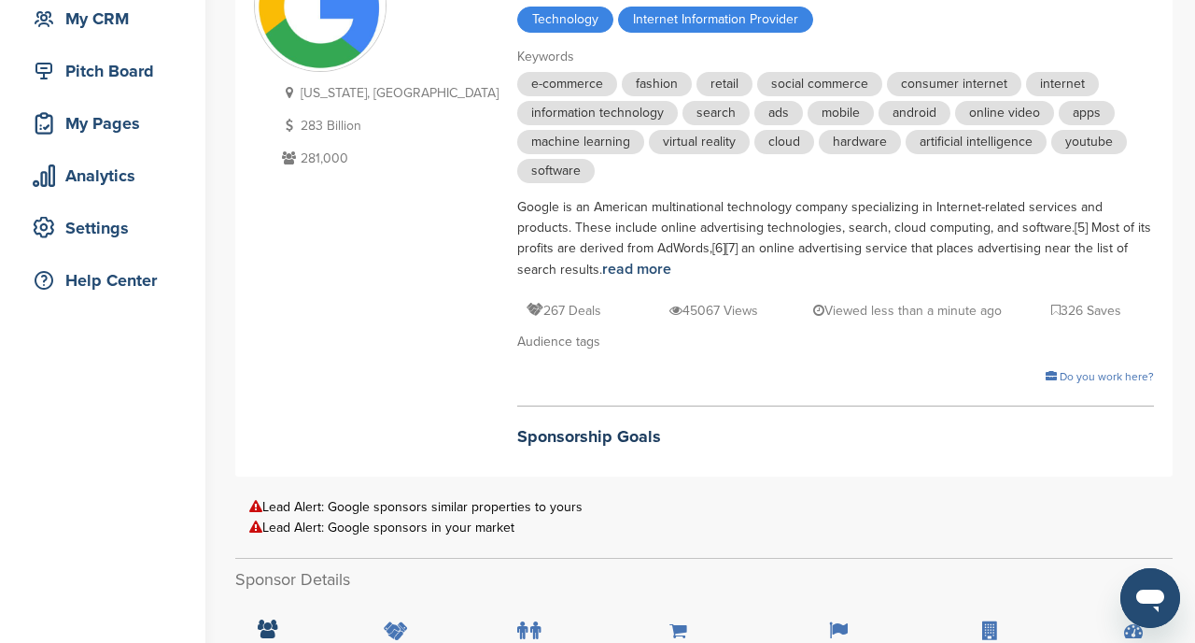
scroll to position [0, 0]
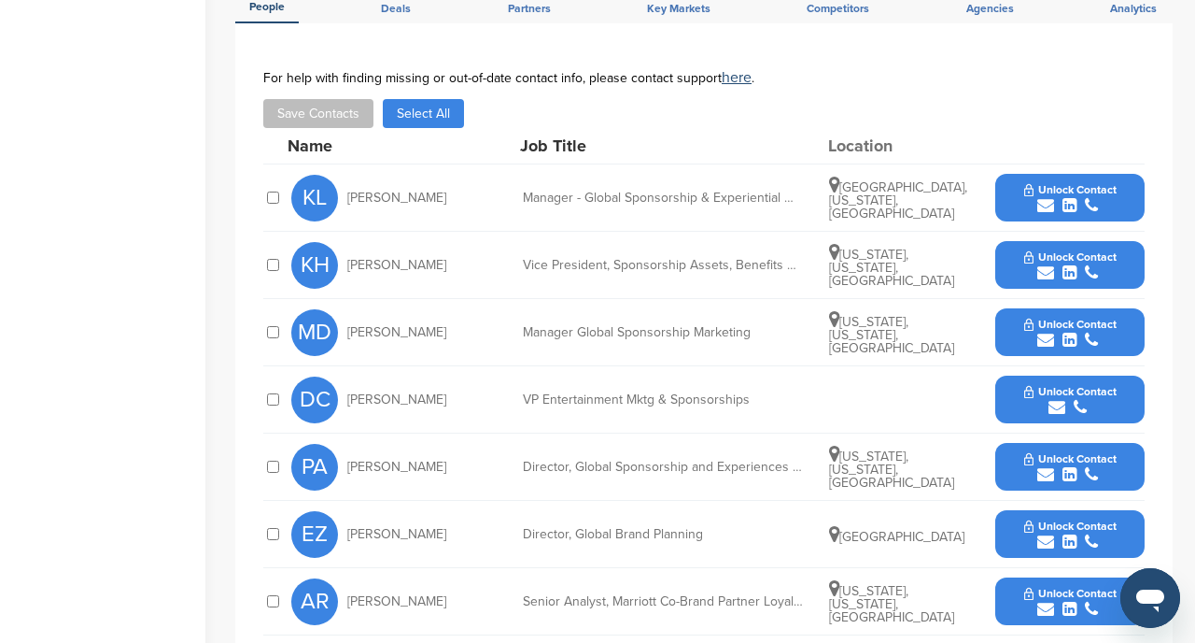
scroll to position [589, 0]
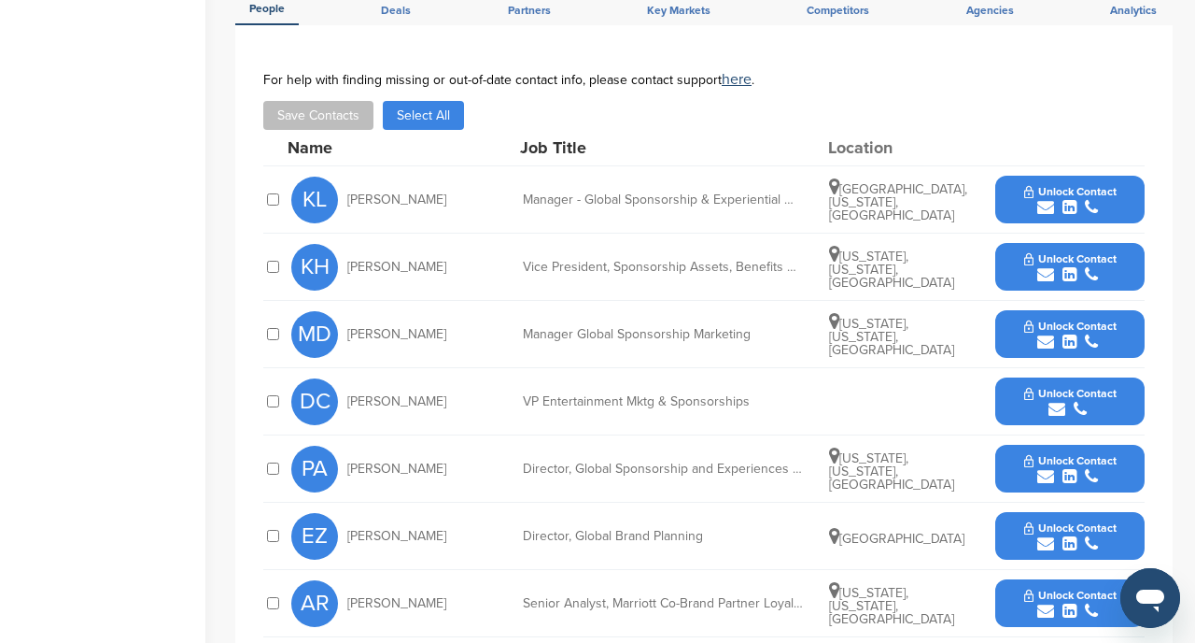
click at [1074, 401] on icon "submit" at bounding box center [1080, 409] width 13 height 17
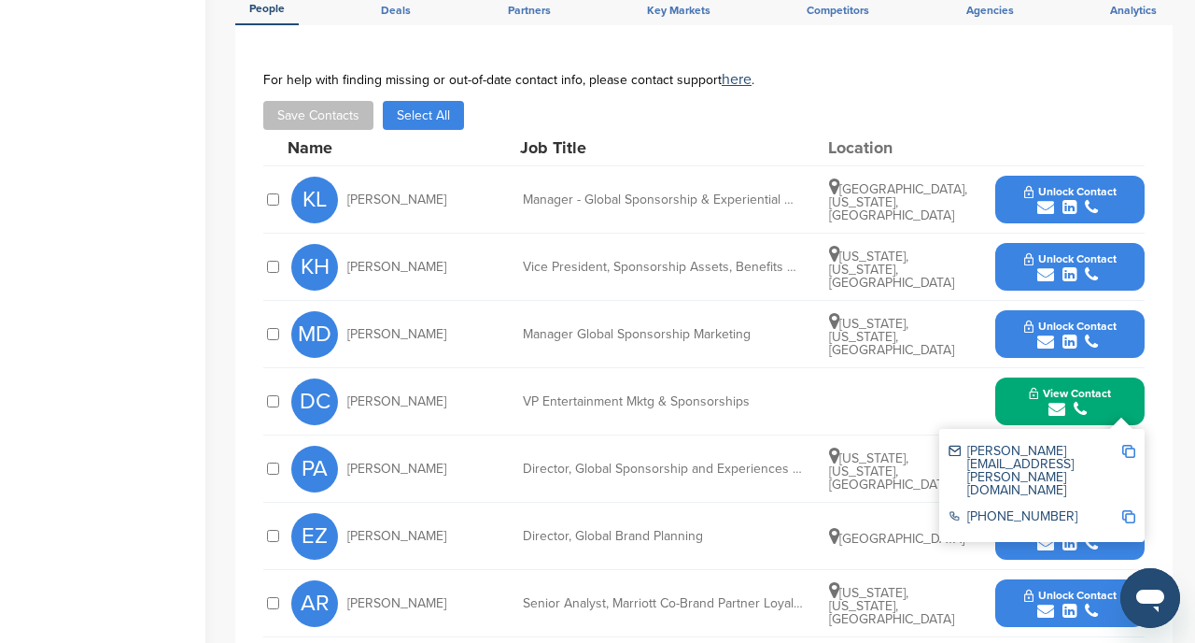
click at [1133, 445] on img at bounding box center [1129, 451] width 13 height 13
click at [1020, 533] on button "Unlock Contact" at bounding box center [1070, 536] width 137 height 56
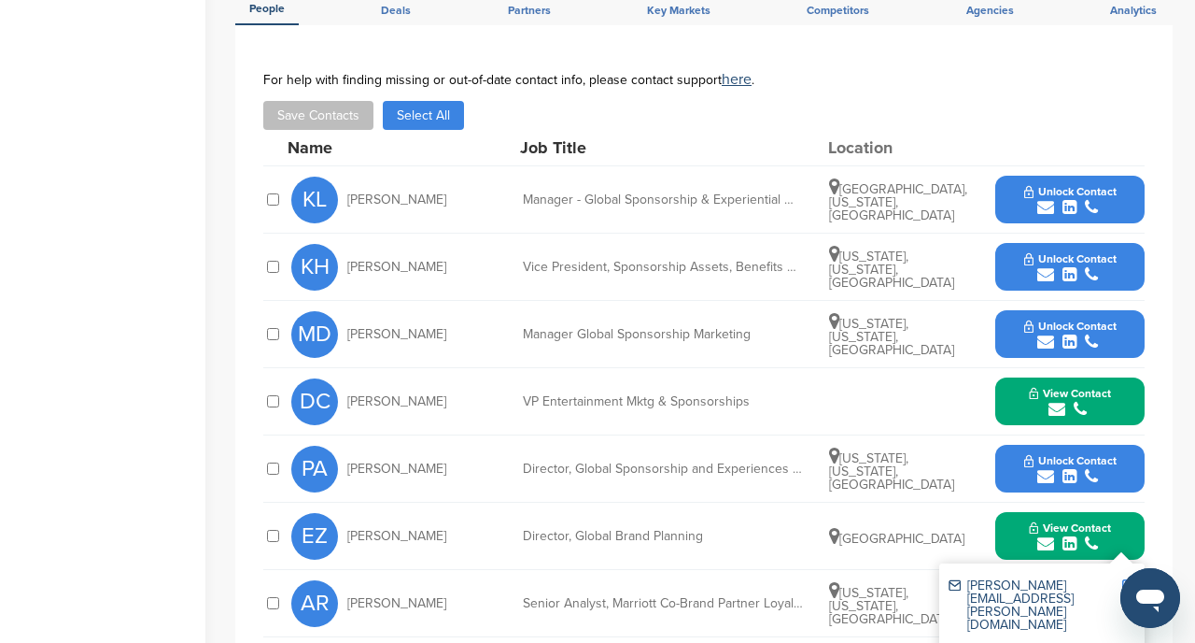
click at [1128, 579] on img at bounding box center [1129, 585] width 13 height 13
click at [1076, 319] on span "Unlock Contact" at bounding box center [1071, 325] width 92 height 13
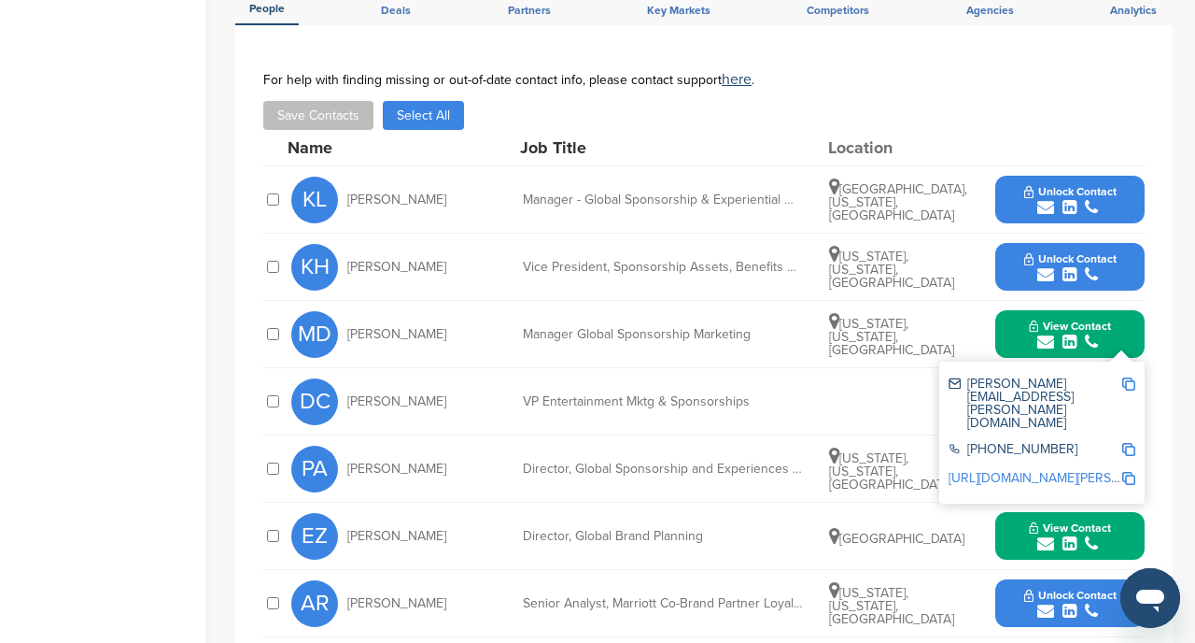
click at [1126, 377] on img at bounding box center [1129, 383] width 13 height 13
click at [1103, 199] on div "submit" at bounding box center [1071, 208] width 92 height 18
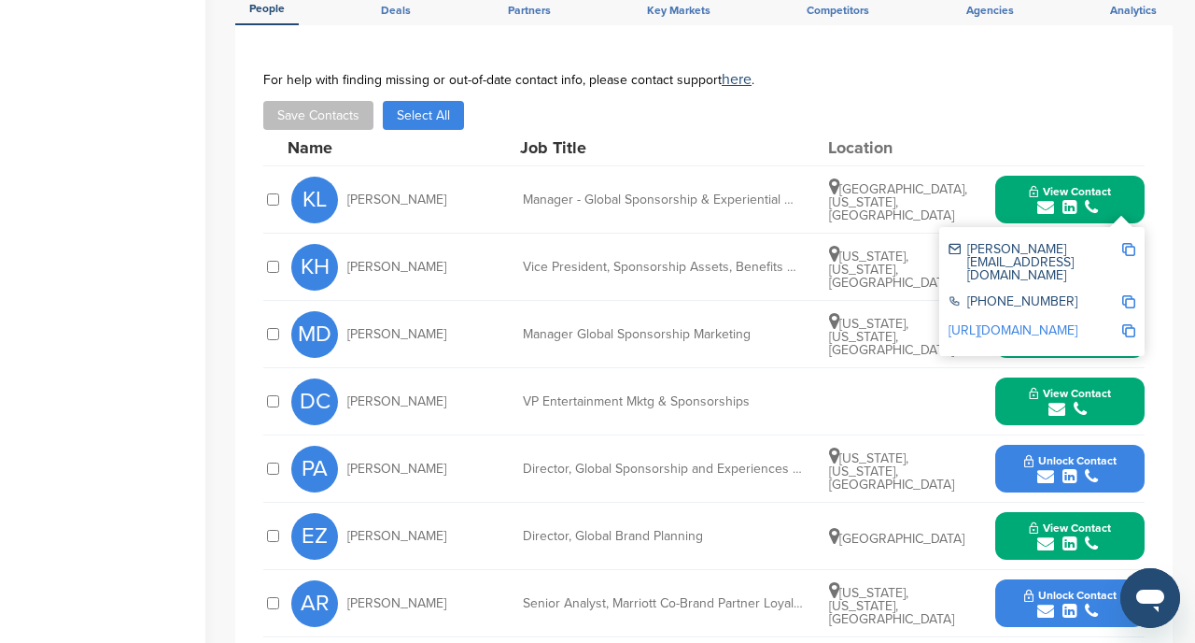
click at [1129, 243] on img at bounding box center [1129, 249] width 13 height 13
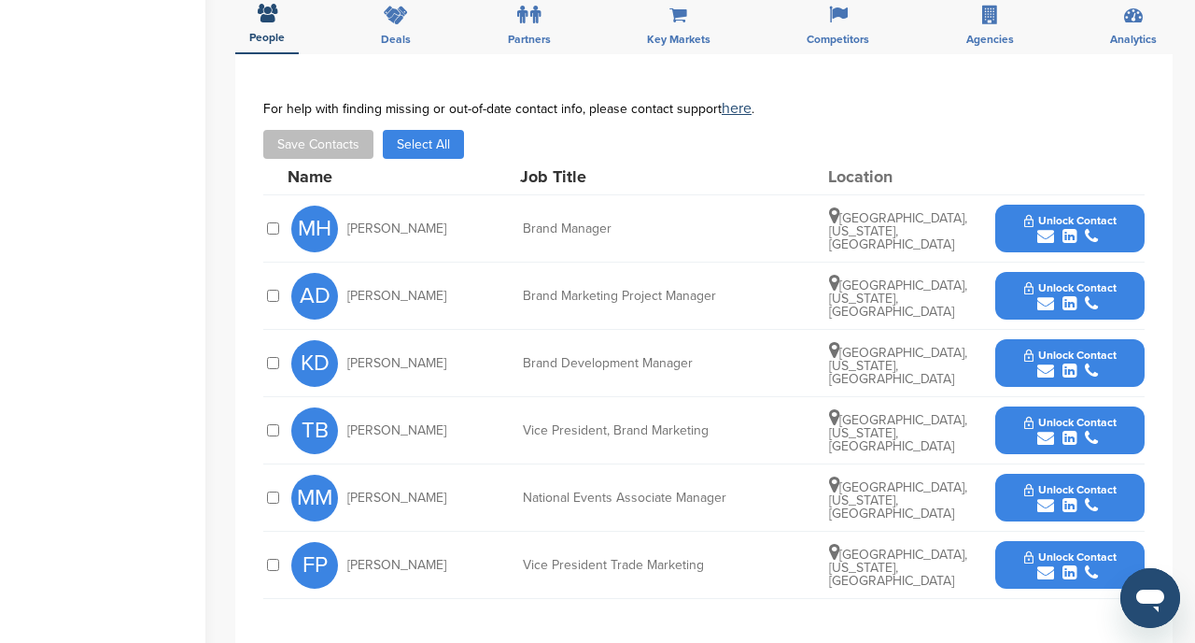
scroll to position [581, 0]
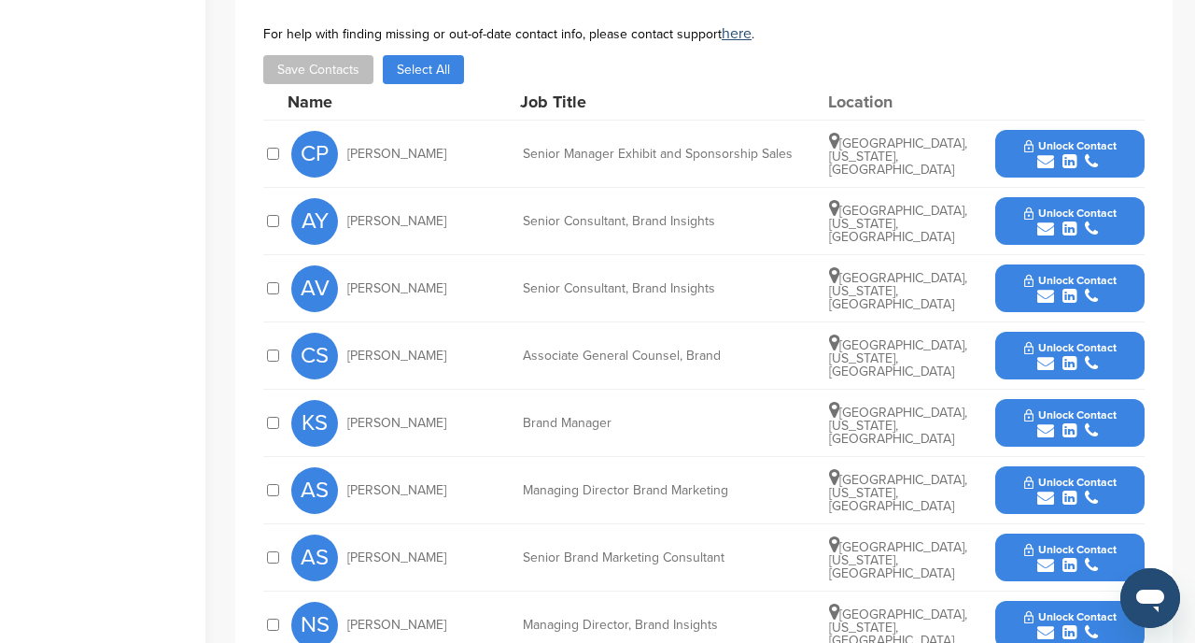
scroll to position [697, 0]
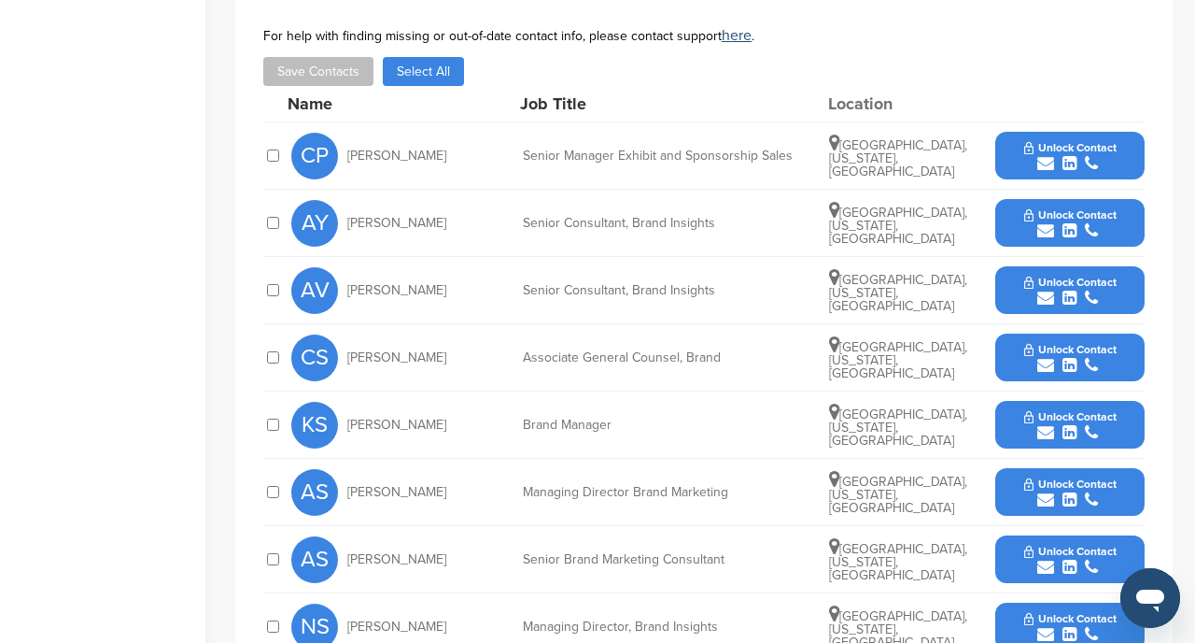
click at [1085, 148] on span "Unlock Contact" at bounding box center [1071, 147] width 92 height 13
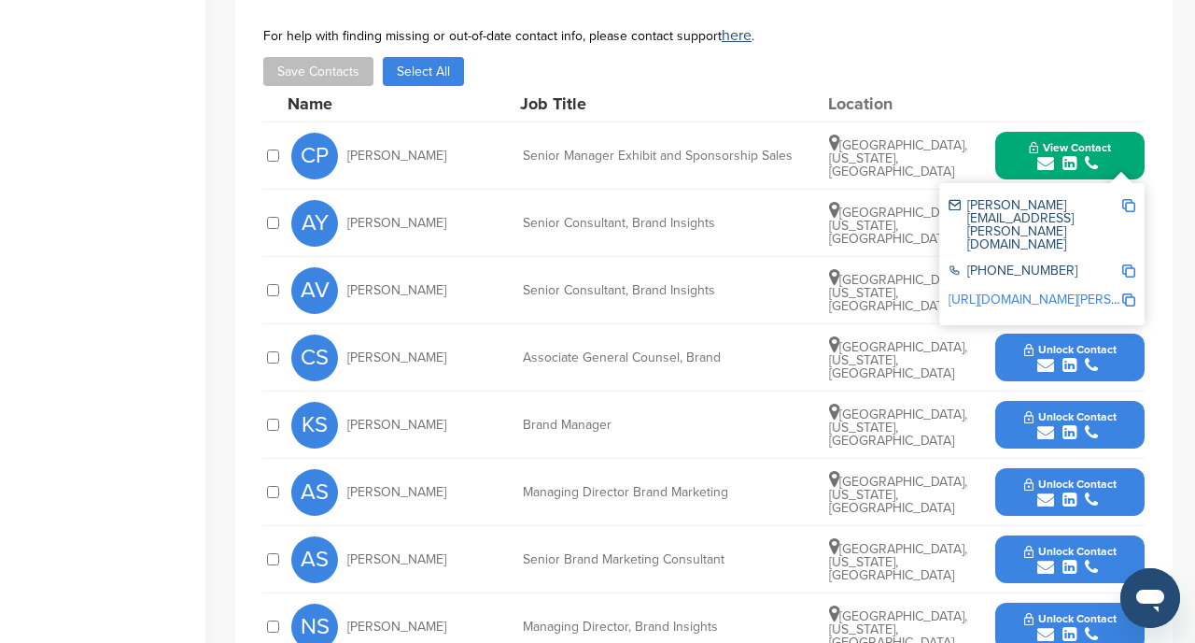
click at [1133, 201] on img at bounding box center [1129, 205] width 13 height 13
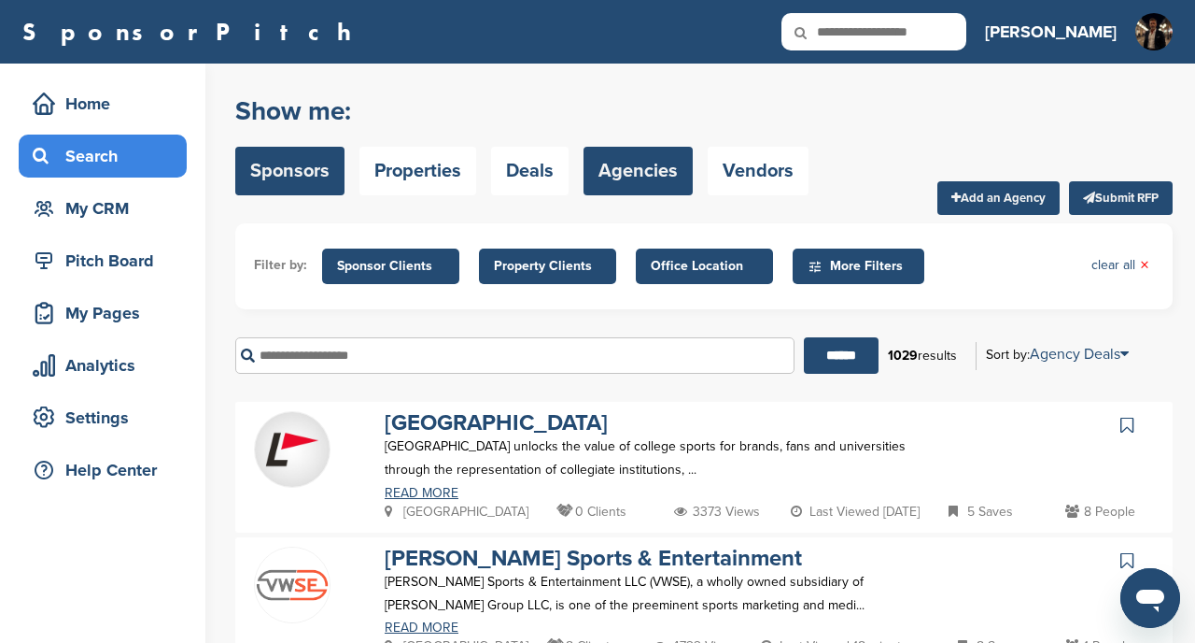
click at [303, 167] on link "Sponsors" at bounding box center [289, 171] width 109 height 49
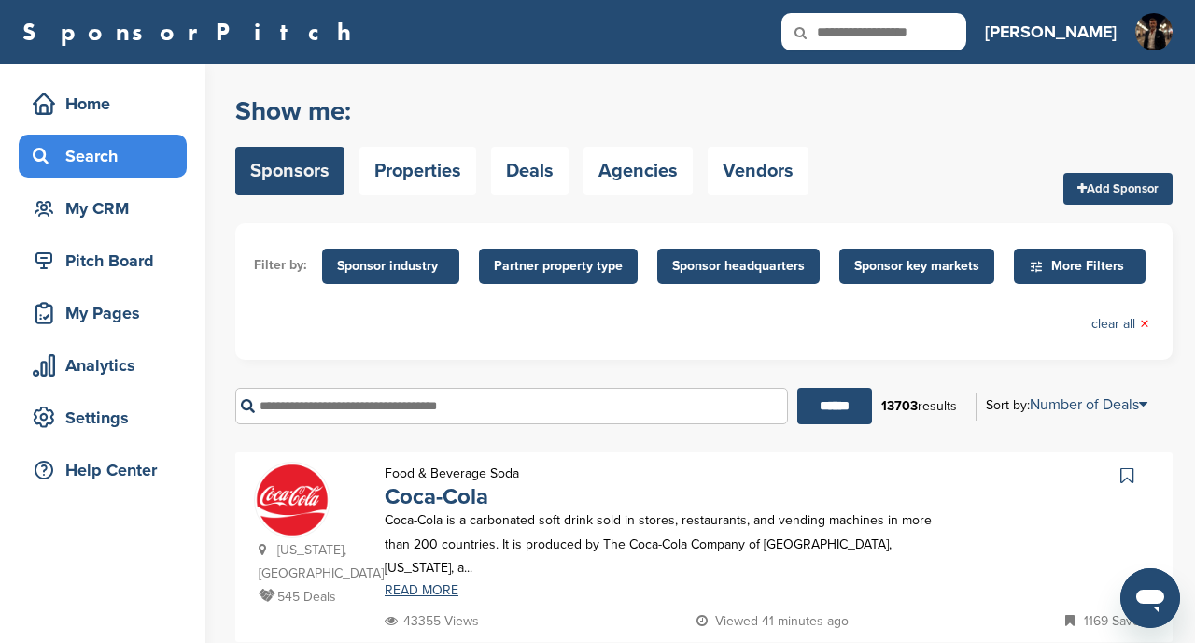
click at [389, 405] on input "text" at bounding box center [511, 406] width 553 height 36
type input "*"
type input "***"
click at [798, 388] on input "******" at bounding box center [835, 406] width 75 height 36
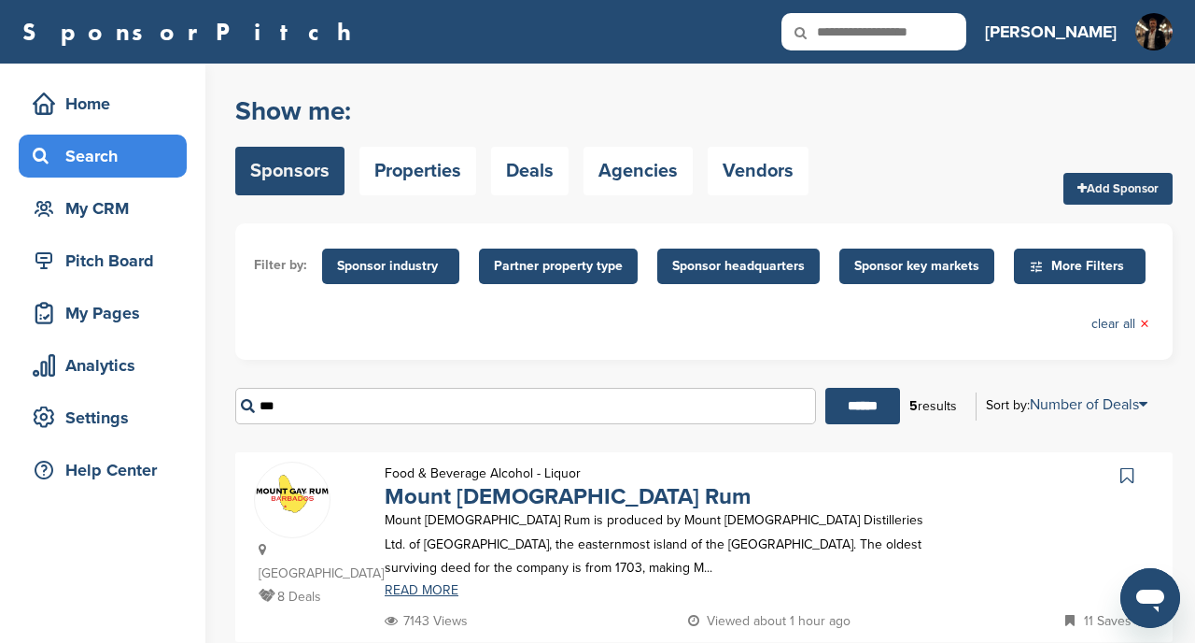
click at [455, 355] on div "Filter by: Sponsor industry Sponsor Industry × Apparel, Clothing, & Fashion Acc…" at bounding box center [704, 291] width 938 height 136
click at [96, 106] on div "Home" at bounding box center [107, 104] width 159 height 34
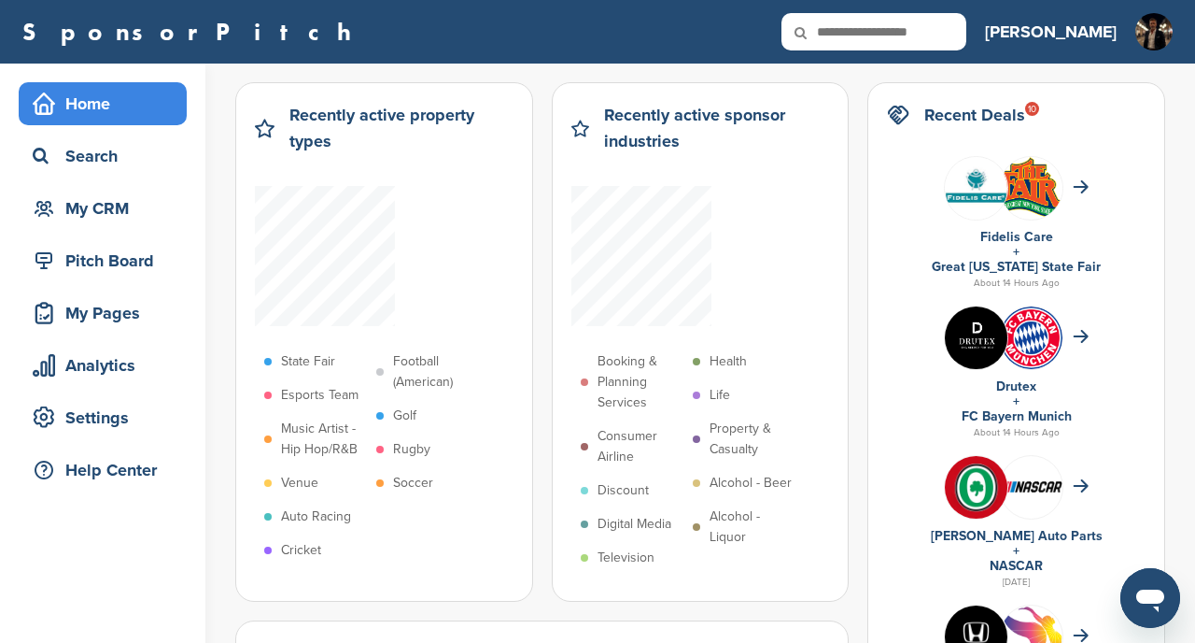
click at [730, 525] on p "Alcohol - Liquor" at bounding box center [753, 526] width 86 height 41
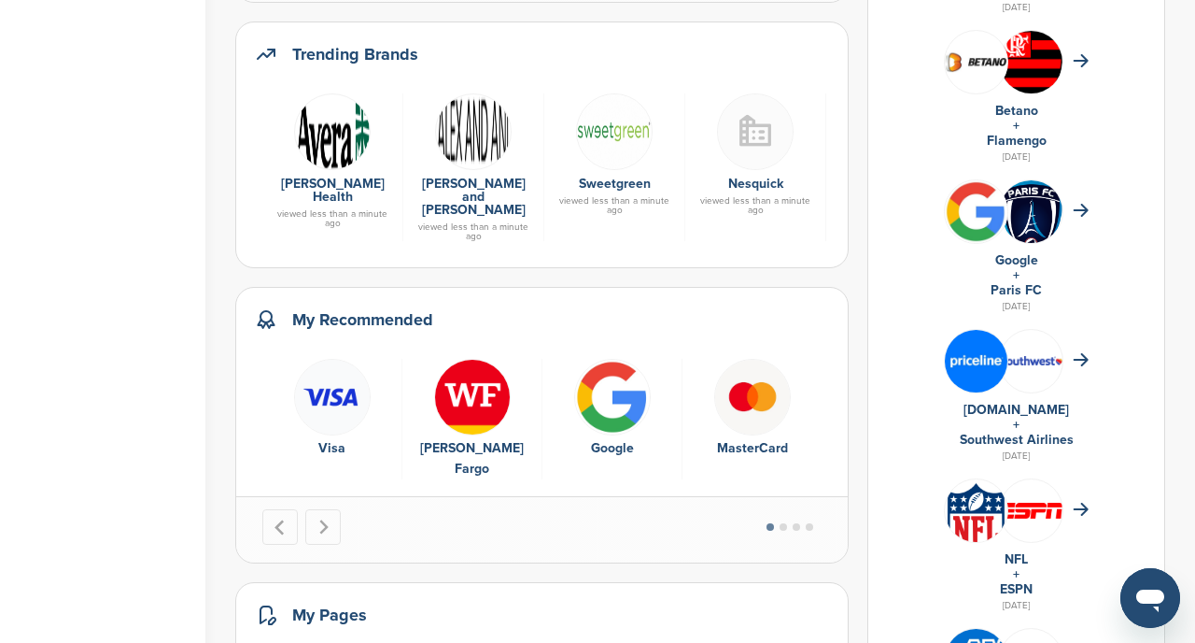
scroll to position [874, 0]
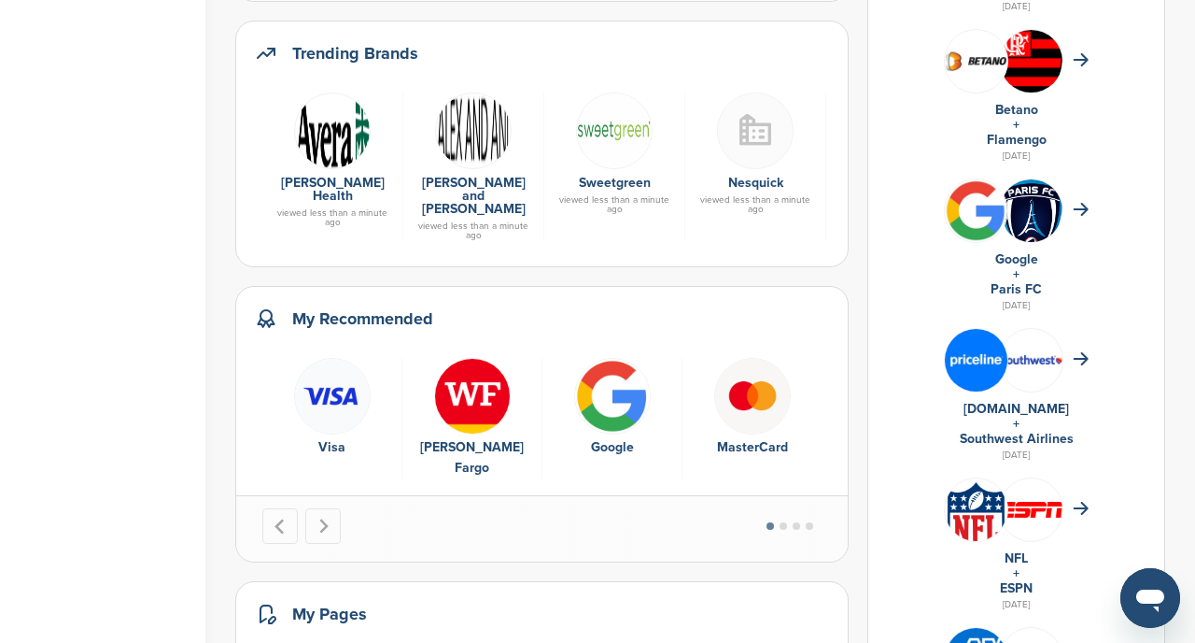
click at [339, 186] on link "Avera Health" at bounding box center [333, 189] width 104 height 29
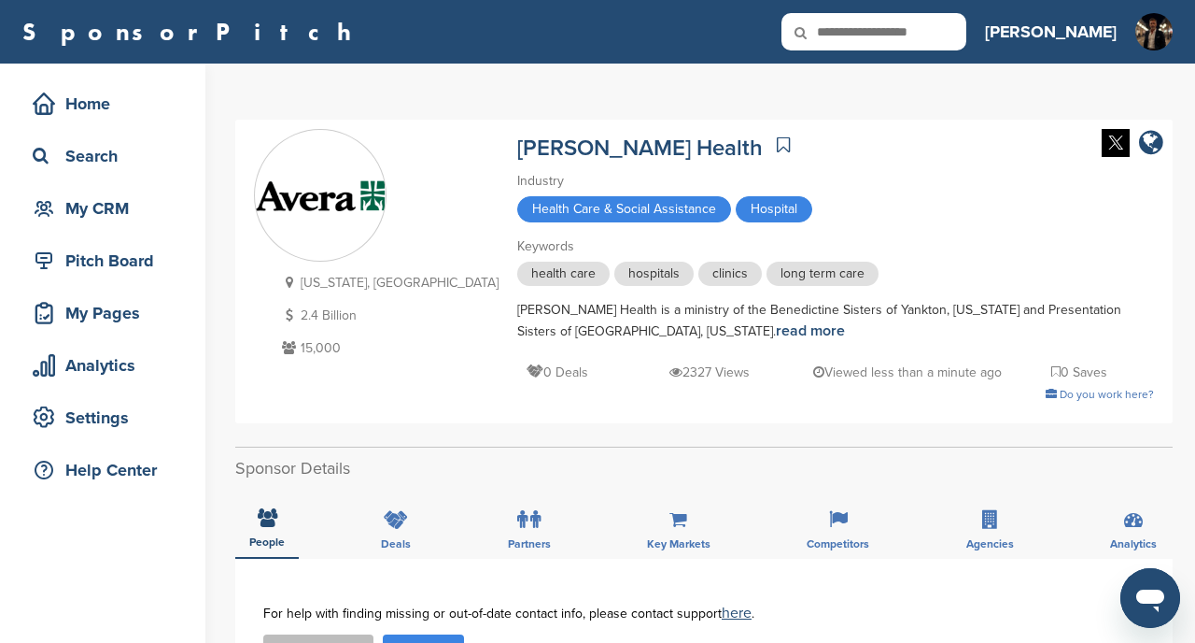
click at [931, 35] on input "text" at bounding box center [874, 31] width 185 height 37
type input "*****"
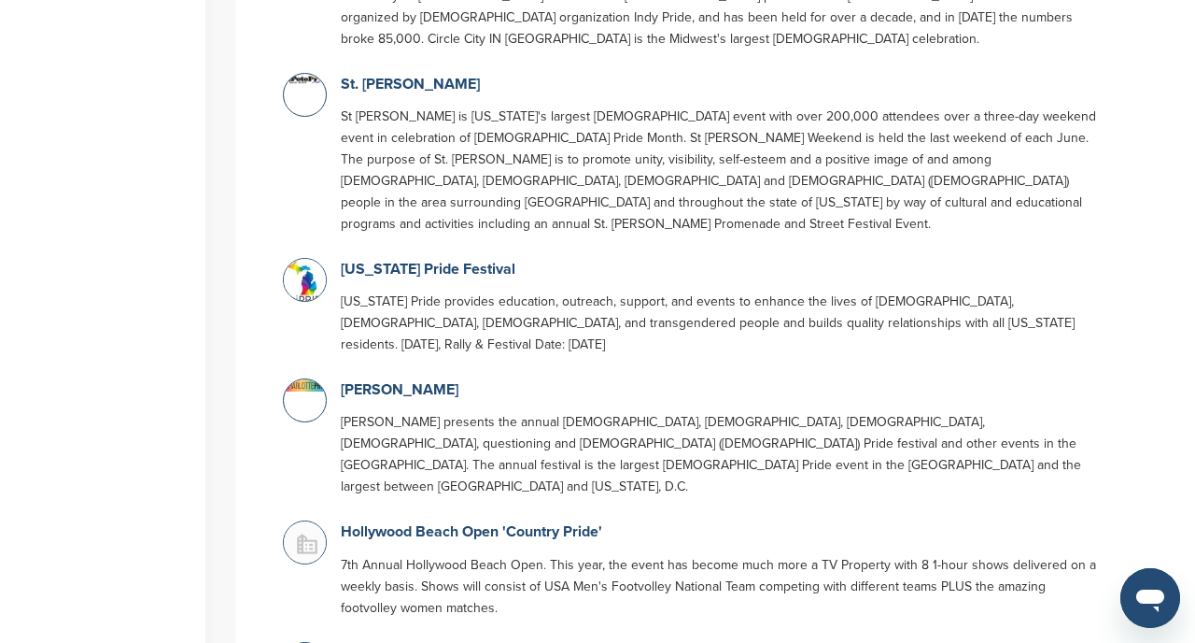
scroll to position [1541, 0]
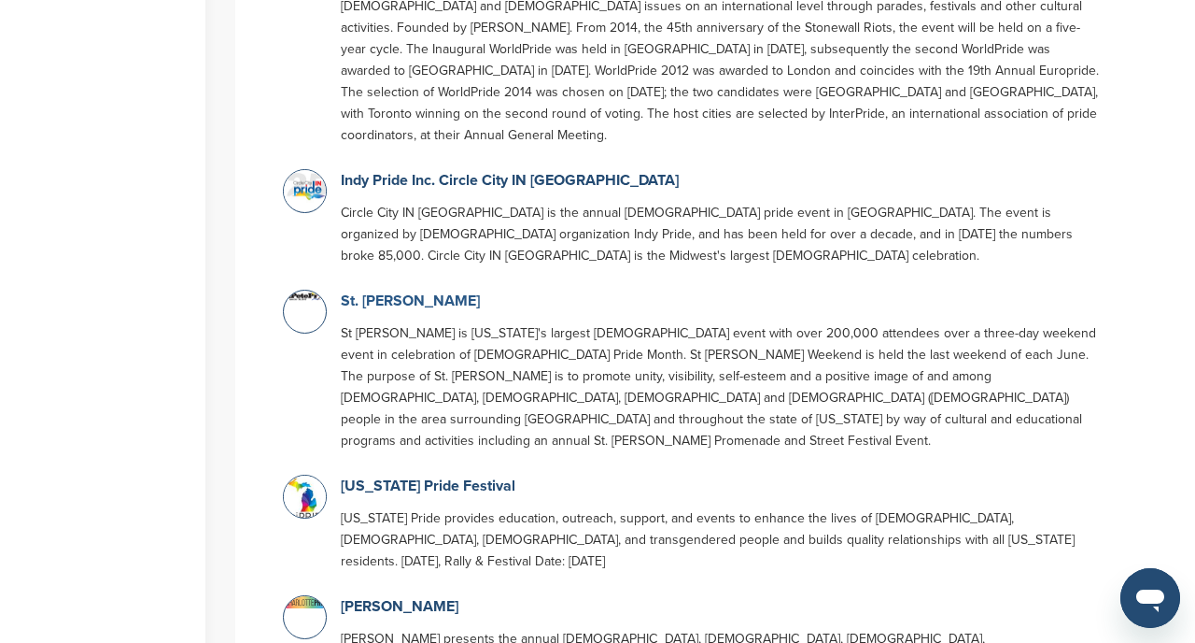
click at [409, 291] on link "St. [PERSON_NAME]" at bounding box center [410, 300] width 139 height 19
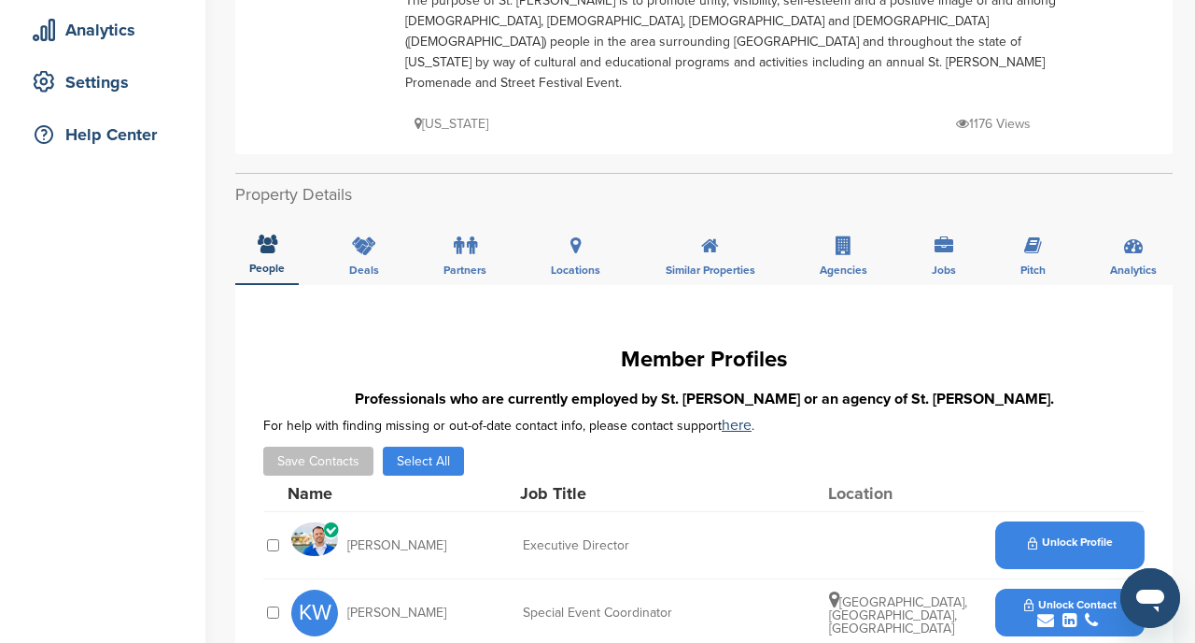
scroll to position [333, 0]
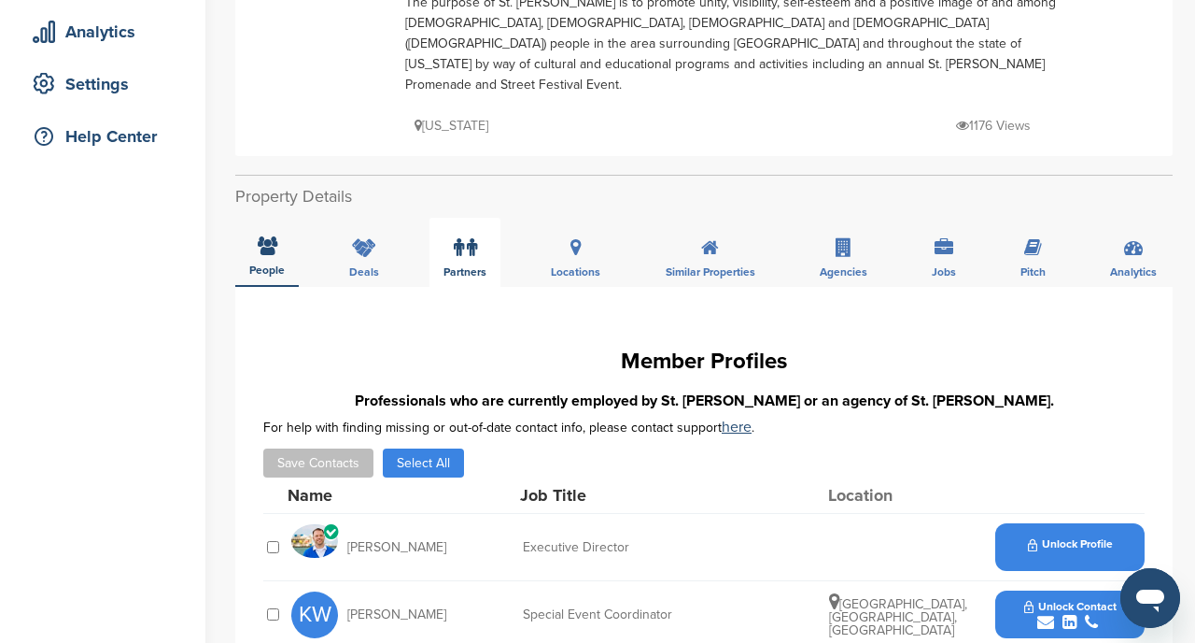
click at [464, 233] on label at bounding box center [465, 247] width 23 height 37
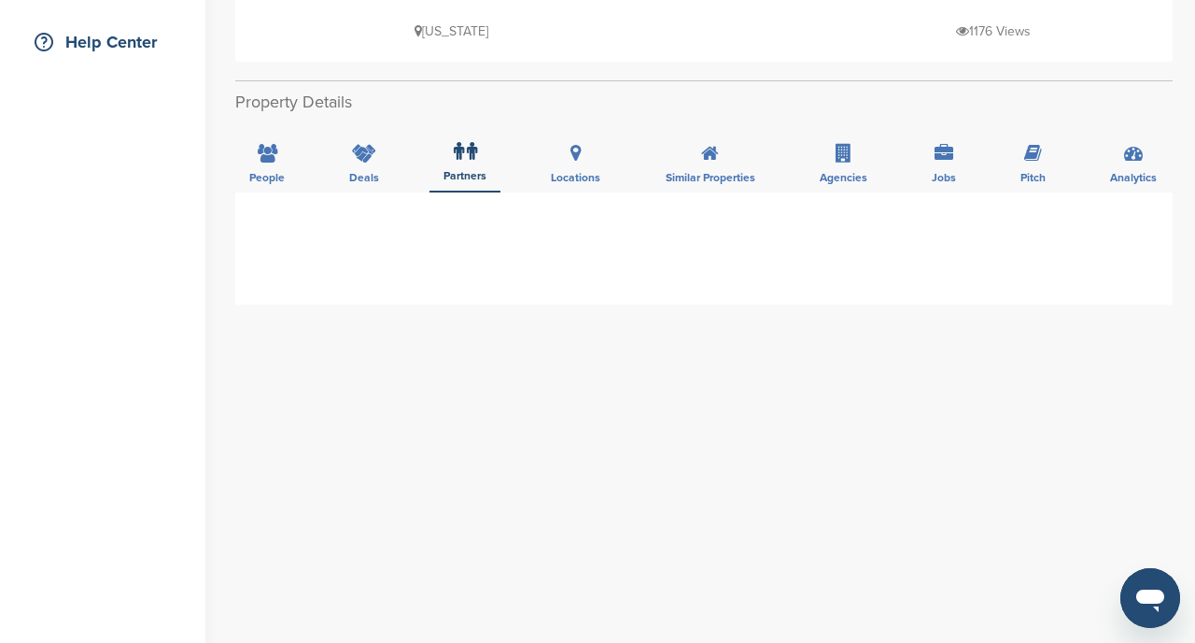
scroll to position [282, 0]
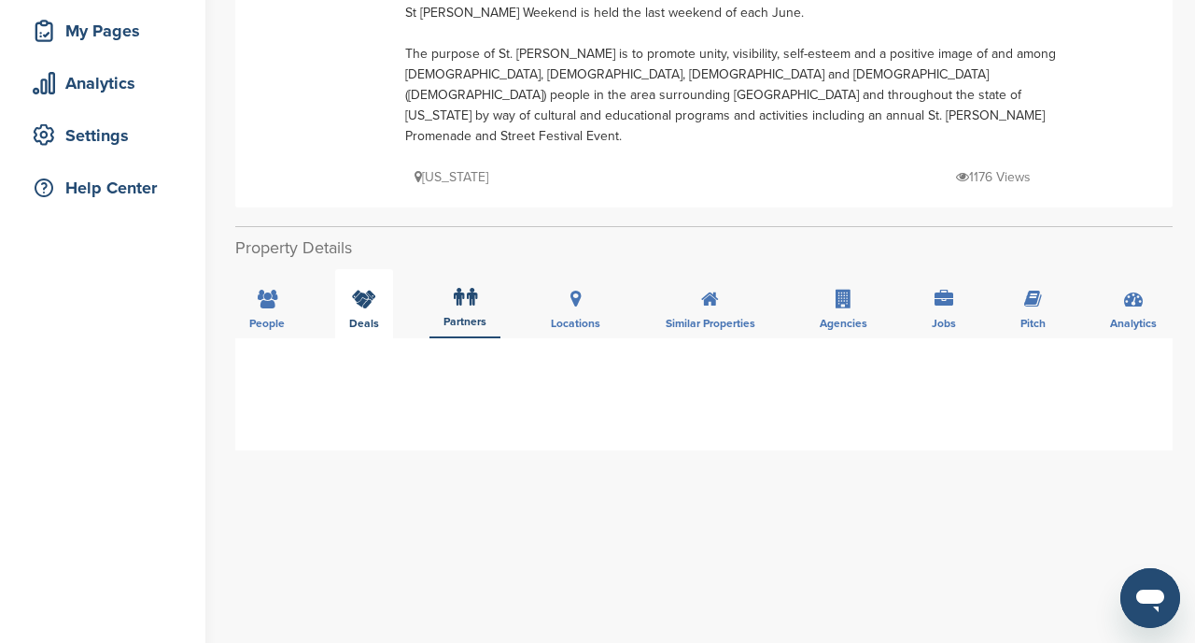
click at [365, 290] on icon at bounding box center [364, 299] width 24 height 19
click at [1040, 310] on div "Pitch" at bounding box center [1033, 303] width 53 height 69
click at [359, 290] on icon at bounding box center [364, 299] width 24 height 19
click at [359, 286] on div "Deals" at bounding box center [364, 303] width 58 height 69
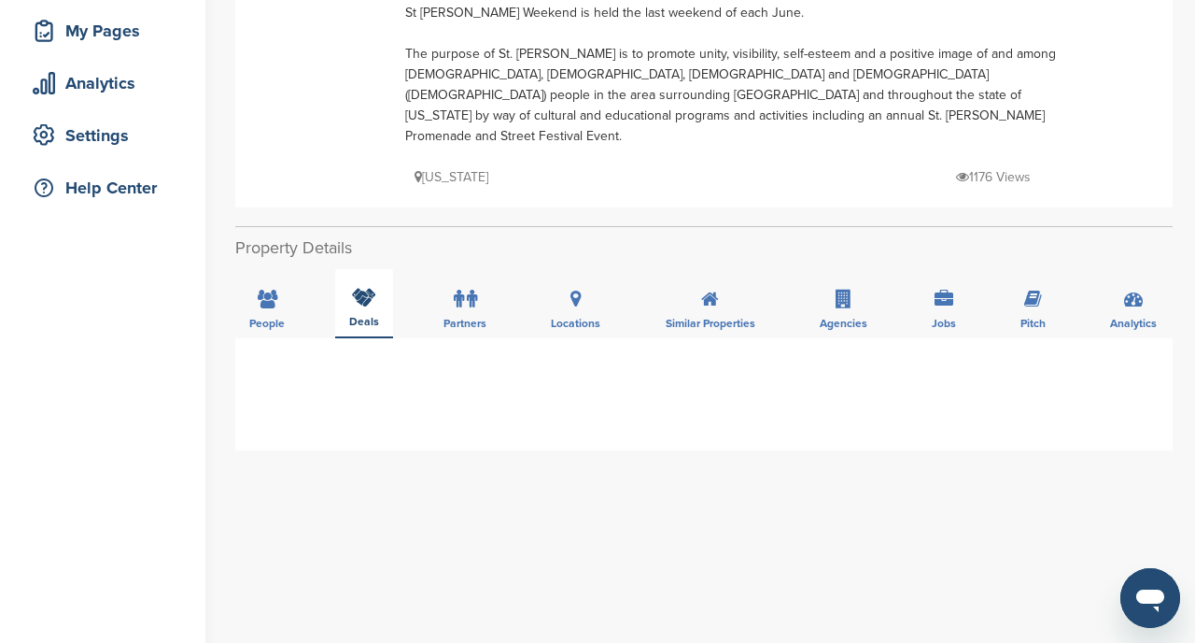
click at [359, 286] on div "Deals" at bounding box center [364, 303] width 58 height 69
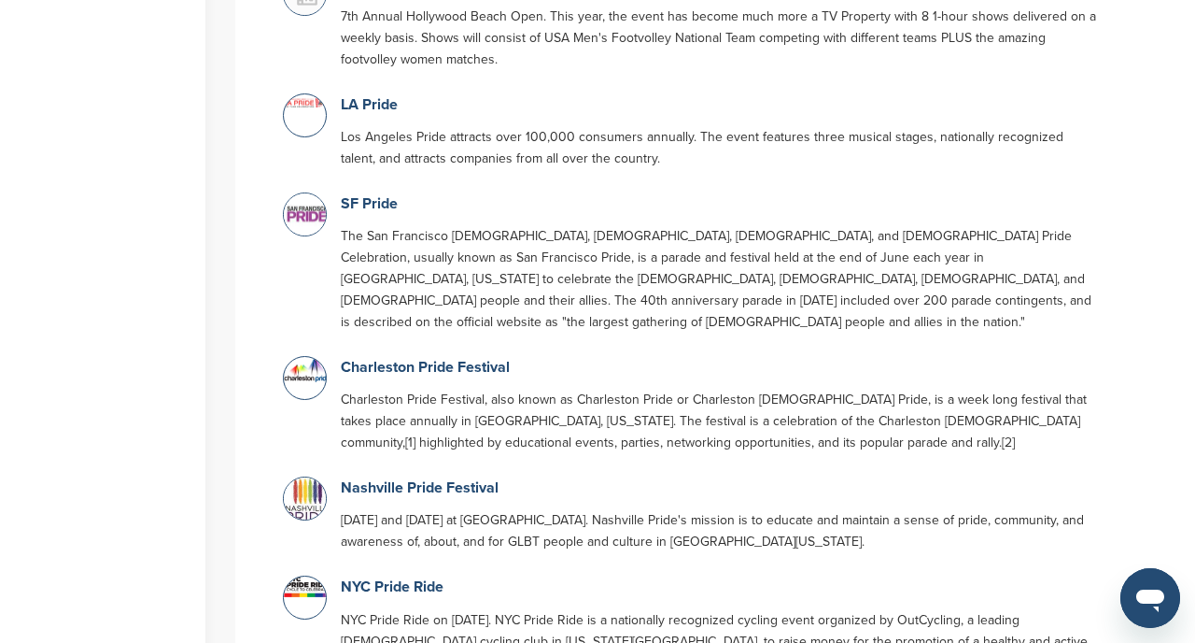
scroll to position [2273, 0]
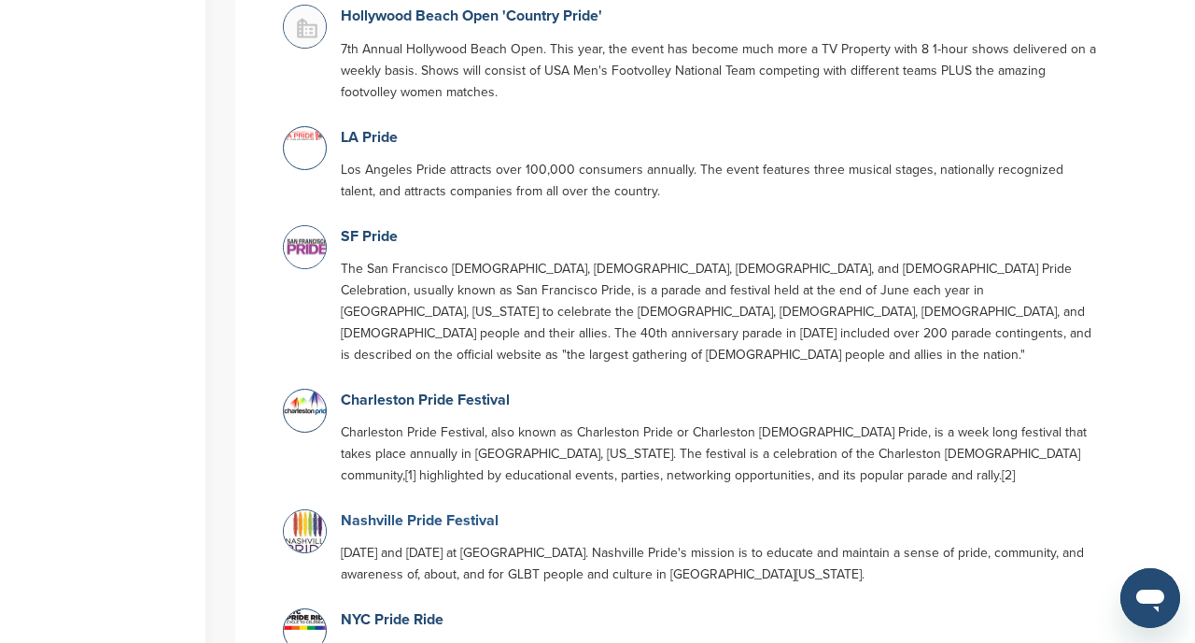
click at [446, 511] on link "Nashville Pride Festival" at bounding box center [420, 520] width 158 height 19
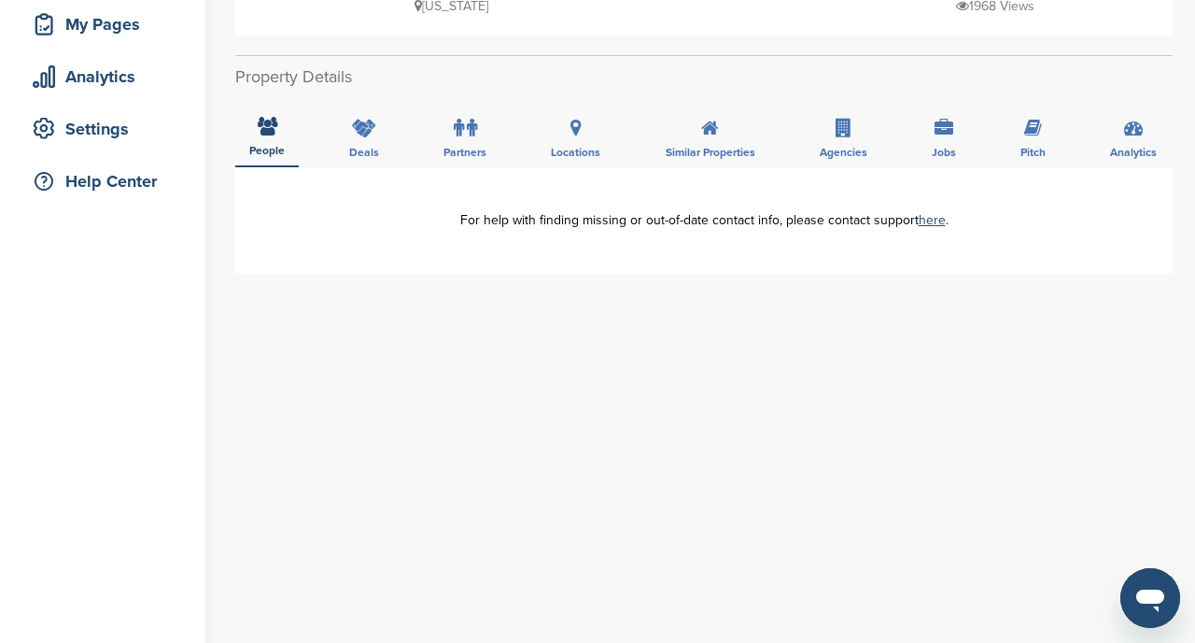
scroll to position [290, 0]
click at [285, 155] on span "Deals" at bounding box center [266, 149] width 35 height 11
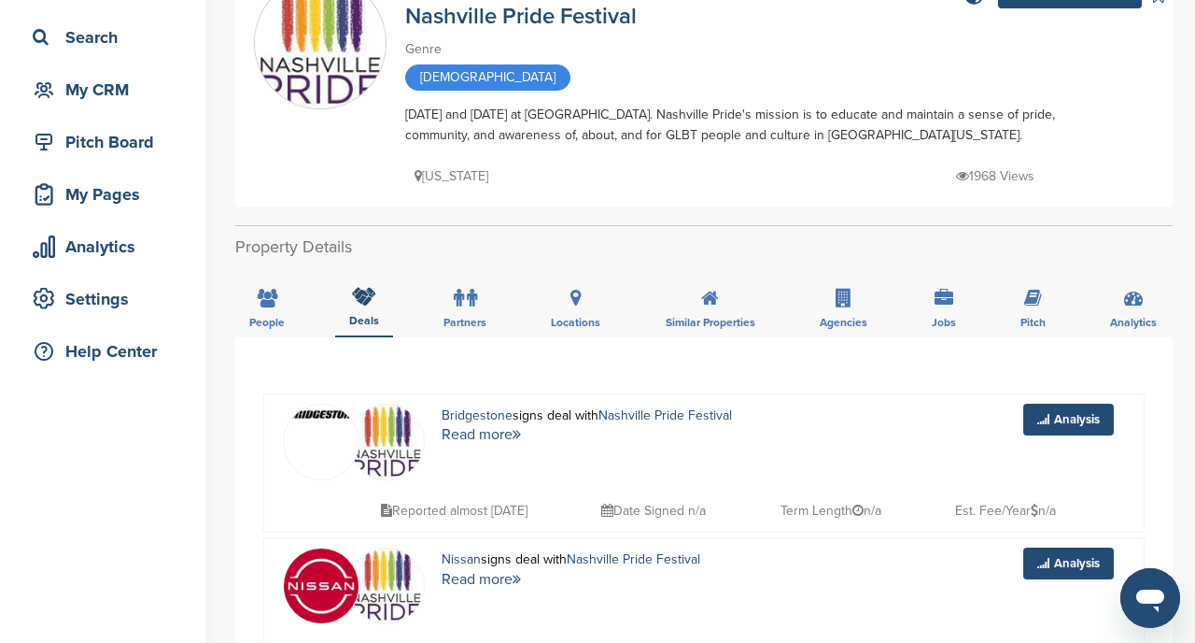
scroll to position [118, 0]
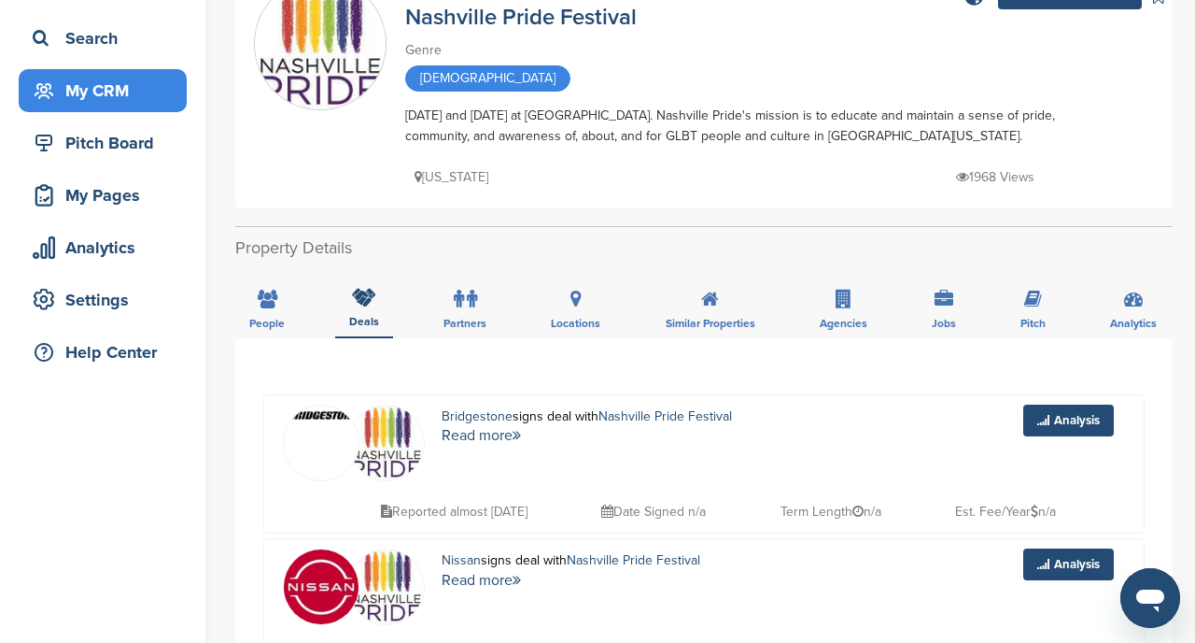
click at [100, 92] on div "My CRM" at bounding box center [107, 91] width 159 height 34
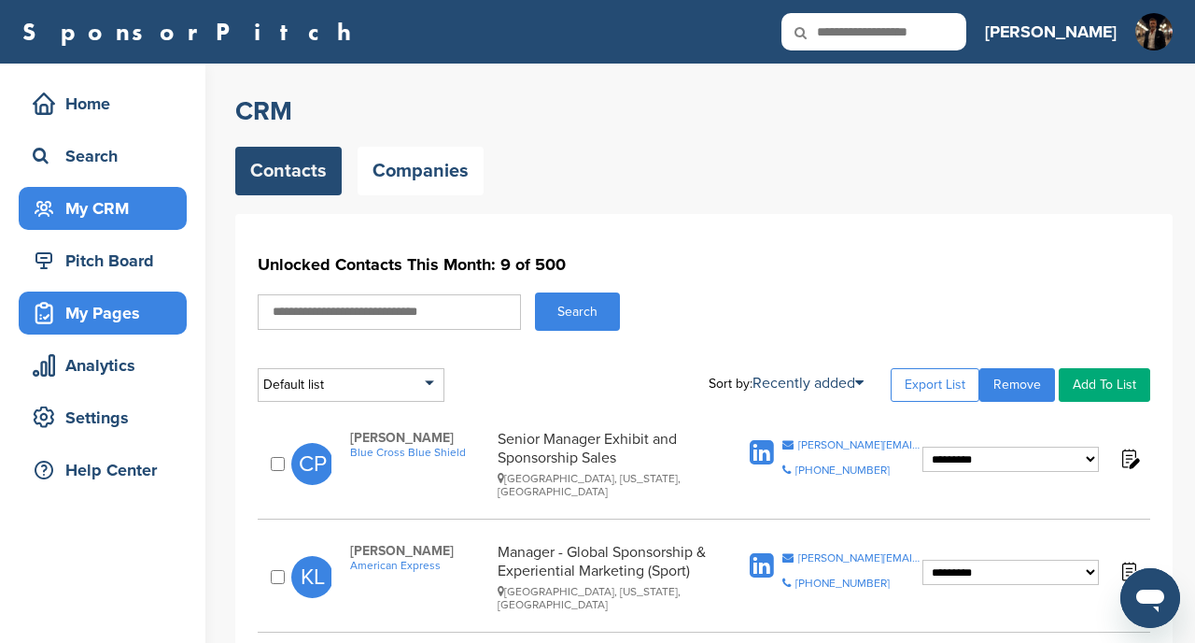
click at [106, 307] on div "My Pages" at bounding box center [107, 313] width 159 height 34
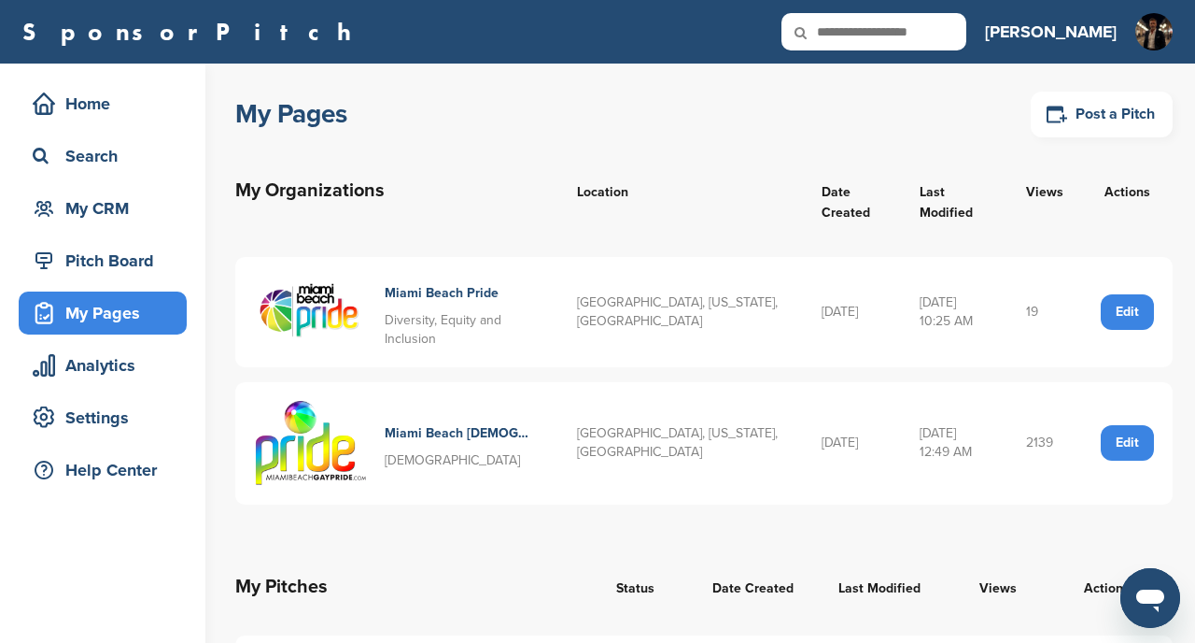
click at [458, 296] on h4 "Miami Beach Pride" at bounding box center [457, 293] width 145 height 21
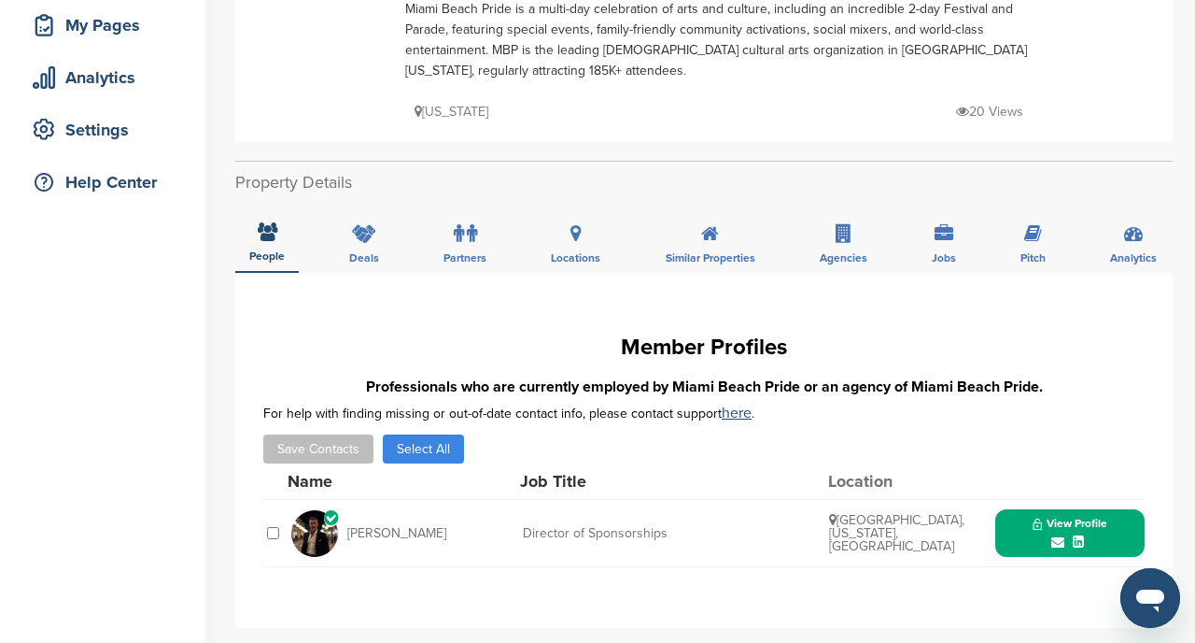
scroll to position [295, 0]
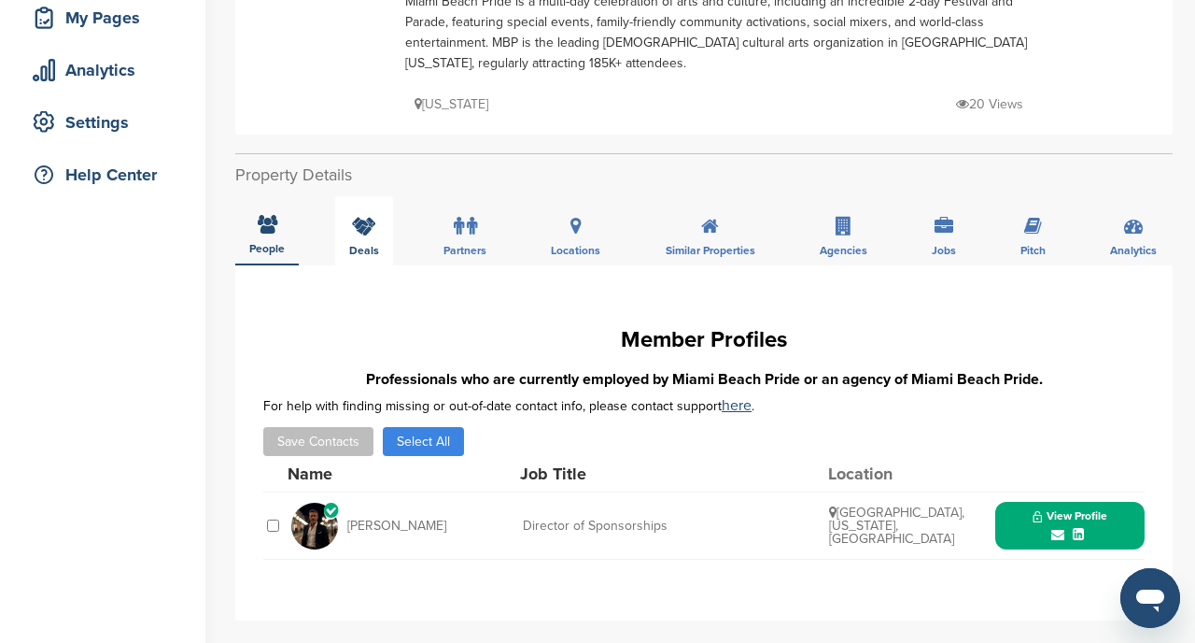
click at [355, 219] on div "Deals" at bounding box center [364, 230] width 58 height 69
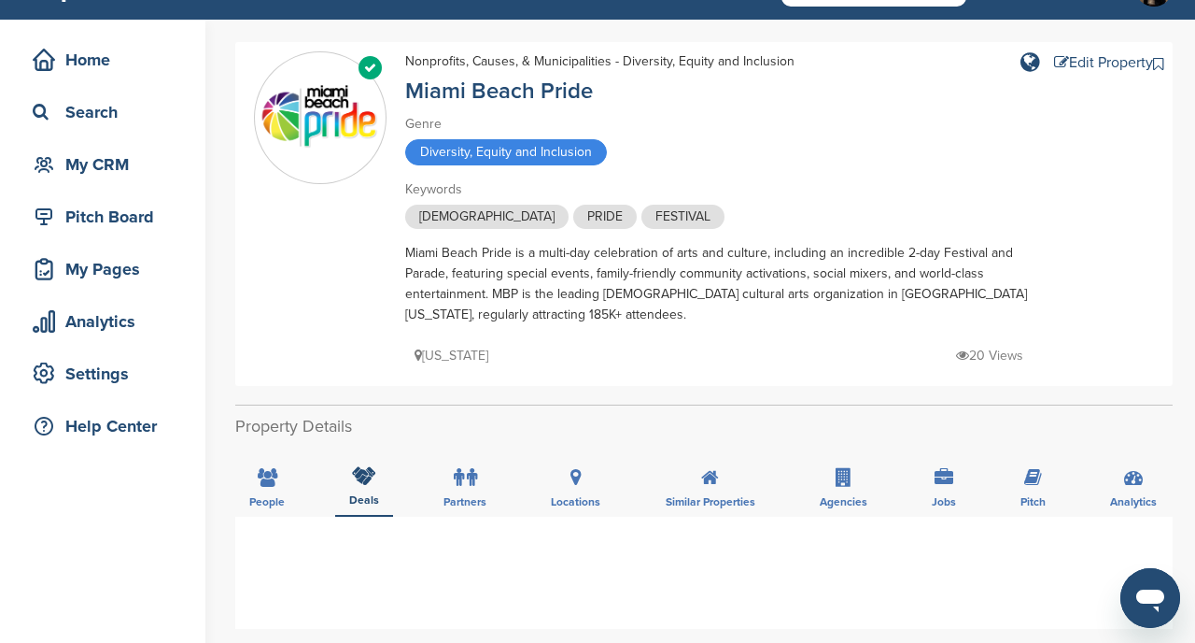
scroll to position [0, 0]
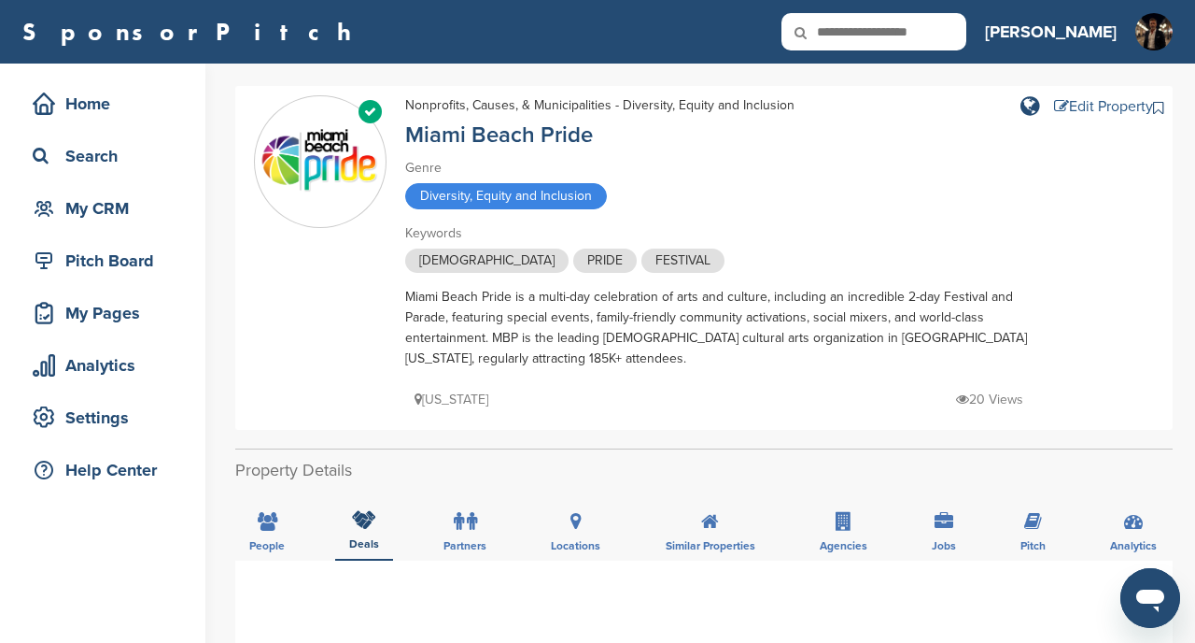
click at [1118, 109] on div "Edit Property" at bounding box center [1103, 106] width 99 height 15
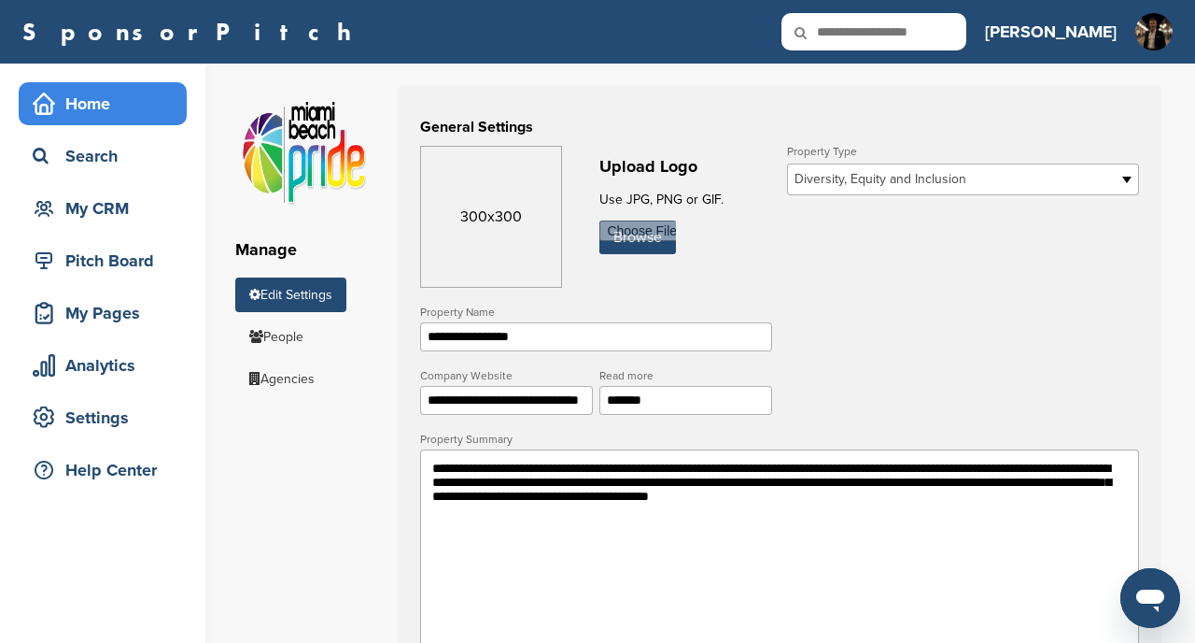
click at [88, 100] on div "Home" at bounding box center [107, 104] width 159 height 34
